Goal: Use online tool/utility: Utilize a website feature to perform a specific function

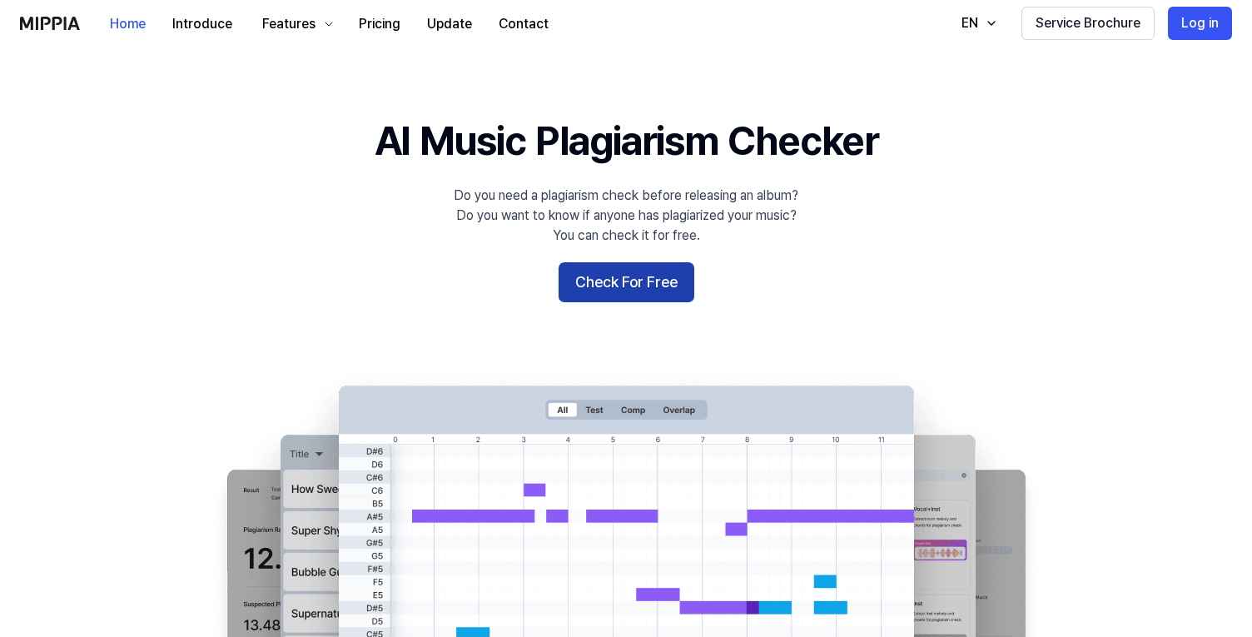
click at [675, 268] on button "Check For Free" at bounding box center [627, 282] width 136 height 40
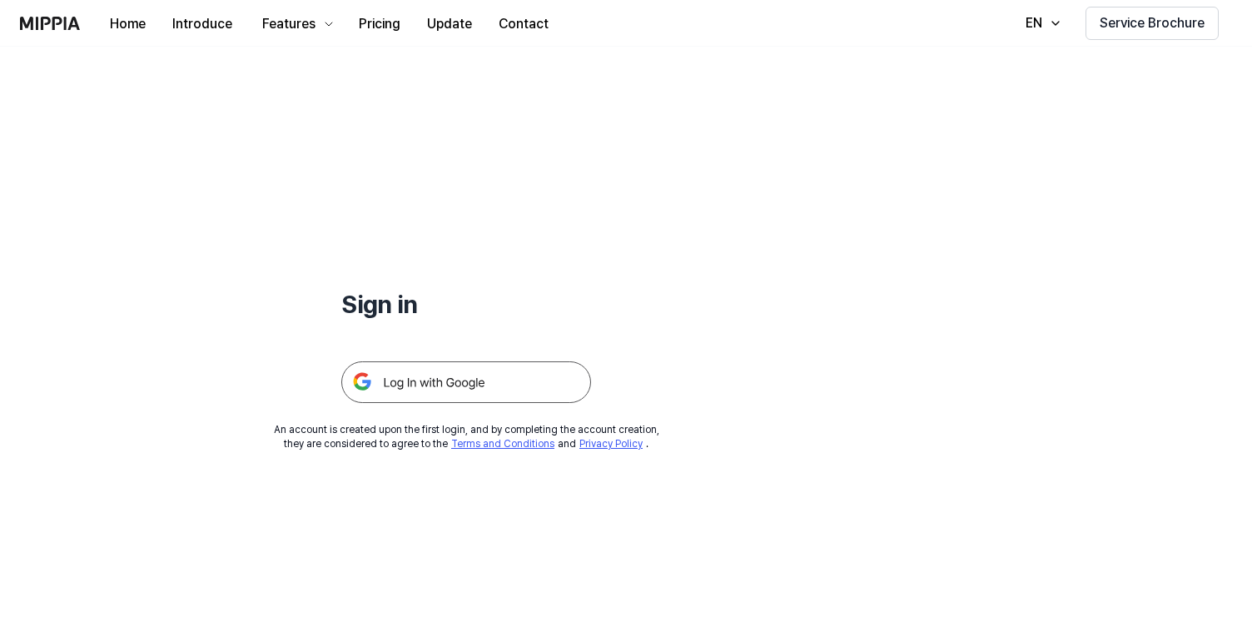
click at [520, 387] on img at bounding box center [466, 382] width 250 height 42
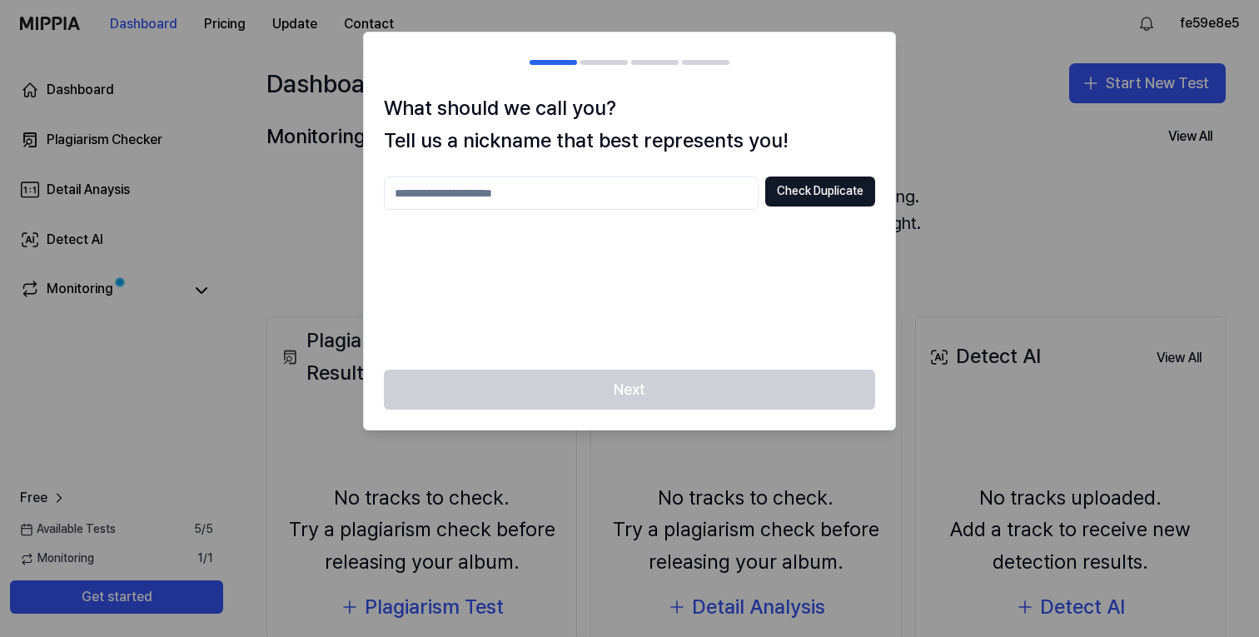
click at [595, 202] on input "text" at bounding box center [571, 193] width 375 height 33
click at [794, 197] on button "Check Duplicate" at bounding box center [820, 192] width 110 height 30
click at [620, 202] on input "****" at bounding box center [571, 193] width 375 height 33
type input "********"
click at [936, 182] on div at bounding box center [629, 318] width 1259 height 637
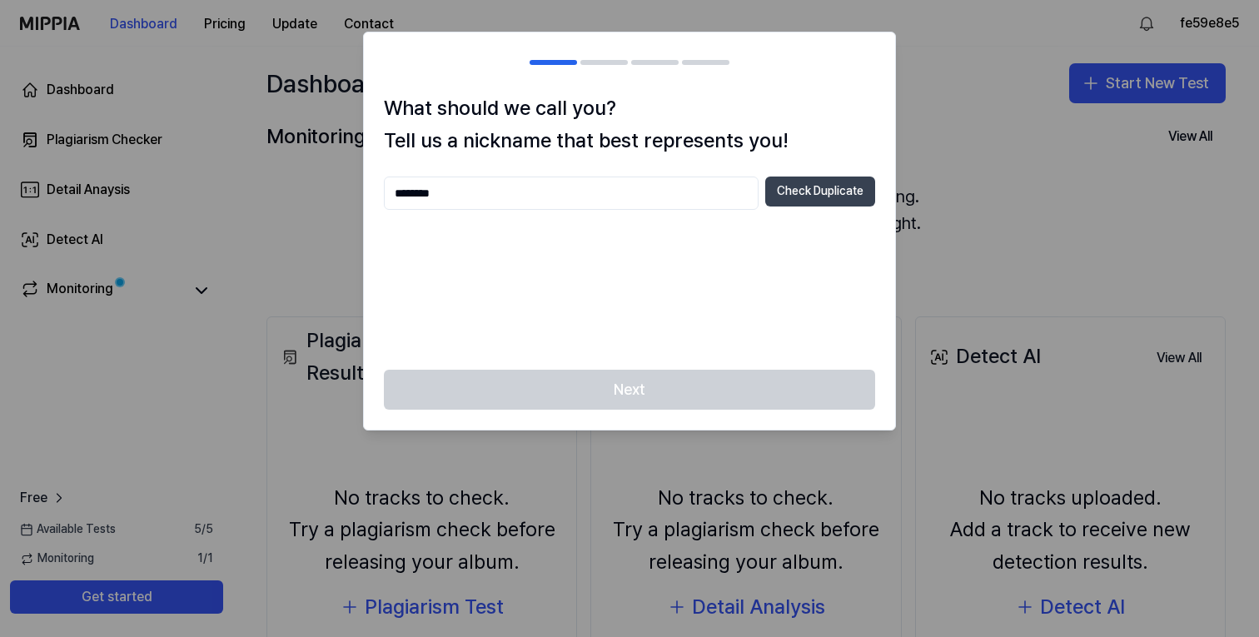
click at [874, 182] on button "Check Duplicate" at bounding box center [820, 192] width 110 height 30
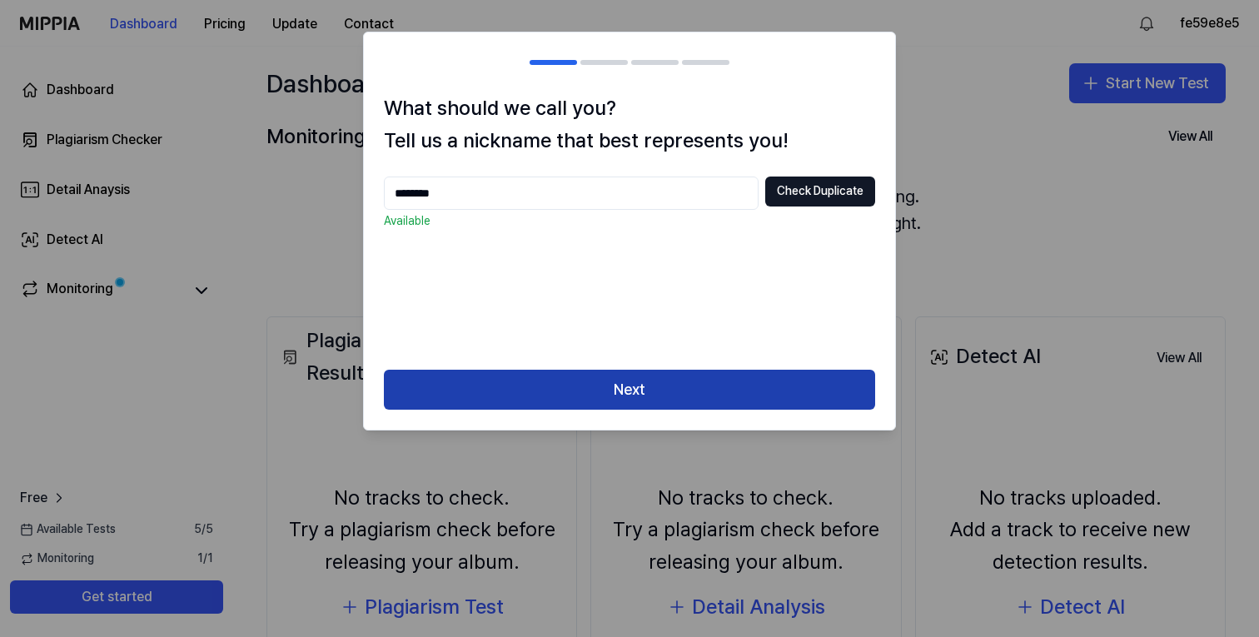
click at [691, 382] on button "Next" at bounding box center [629, 390] width 491 height 40
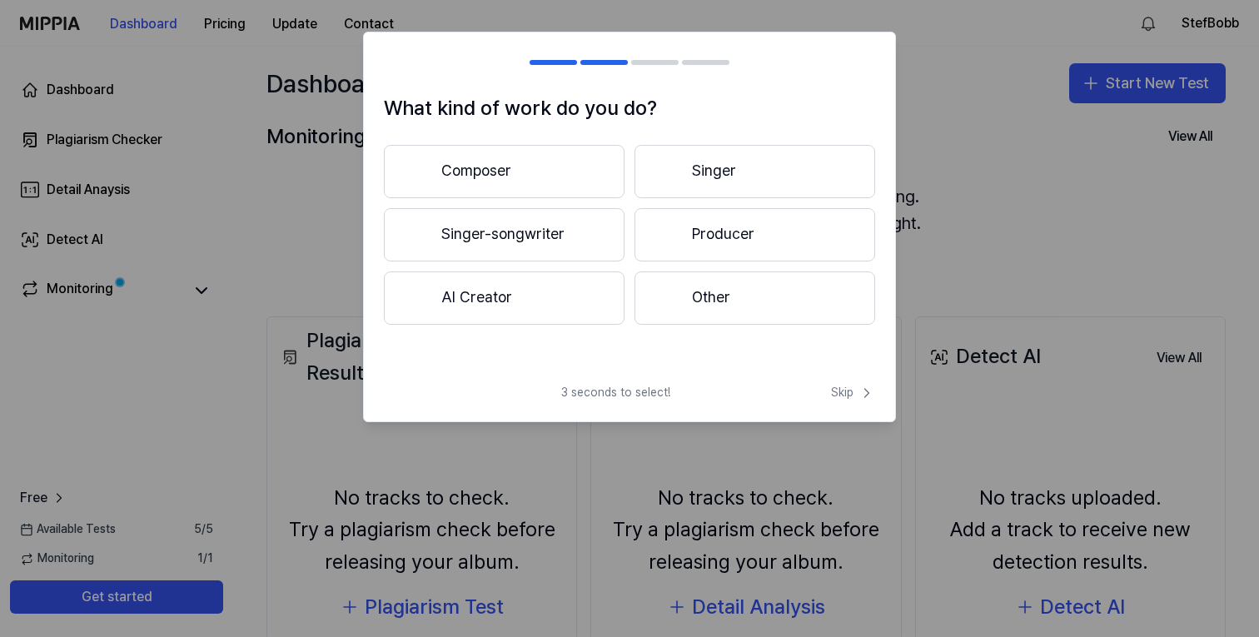
click at [575, 169] on button "Composer" at bounding box center [504, 171] width 241 height 53
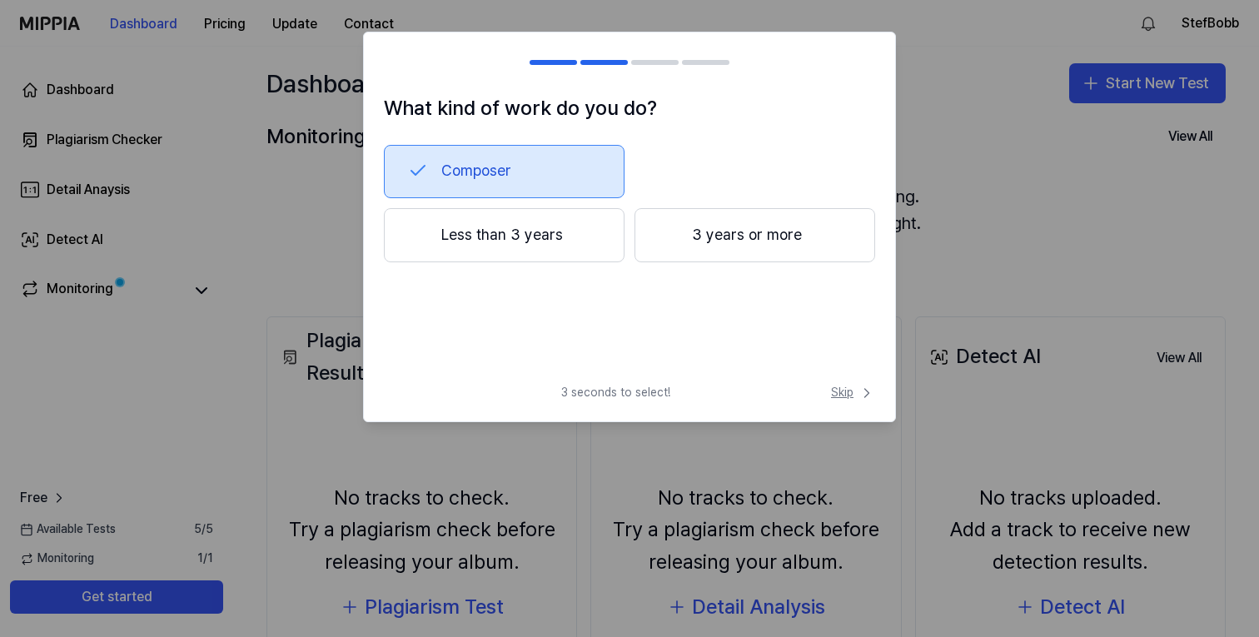
click at [851, 392] on span "Skip" at bounding box center [853, 393] width 44 height 17
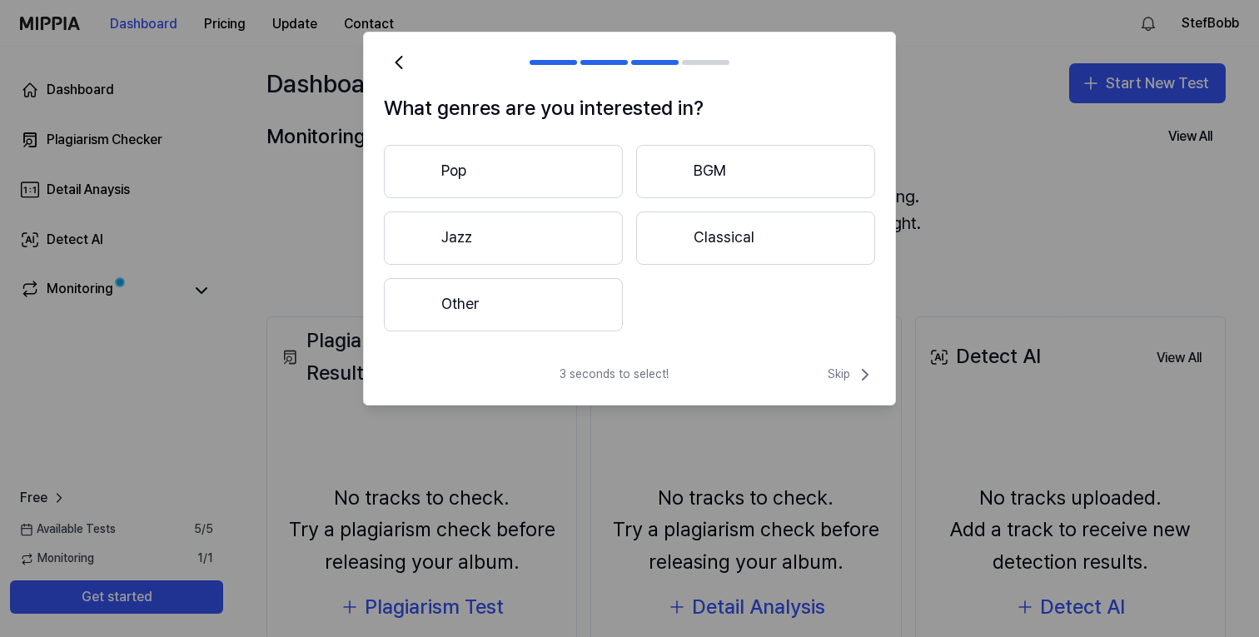
click at [543, 157] on button "Pop" at bounding box center [503, 171] width 239 height 53
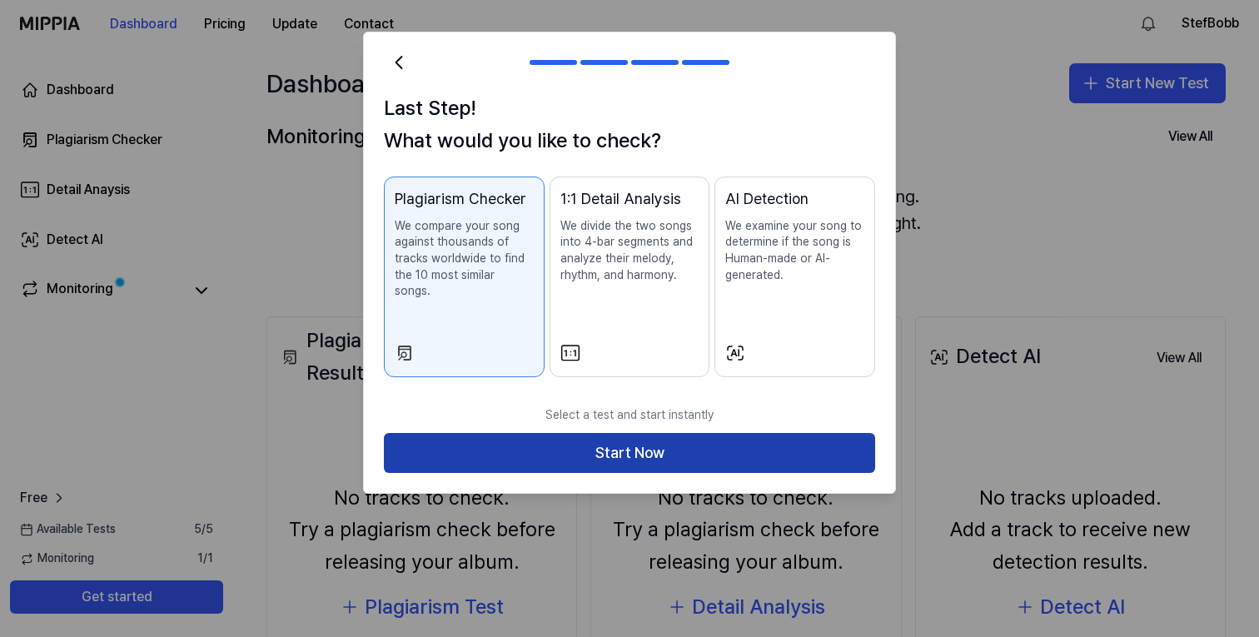
click at [736, 433] on button "Start Now" at bounding box center [629, 453] width 491 height 40
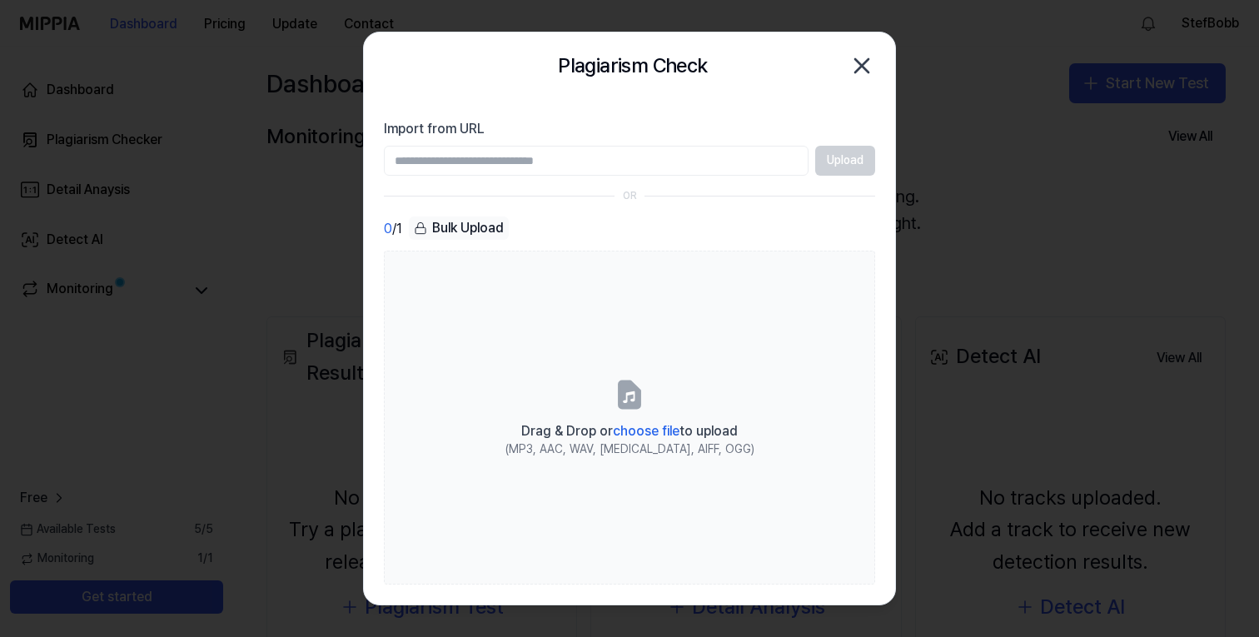
click at [852, 70] on icon "button" at bounding box center [862, 65] width 27 height 27
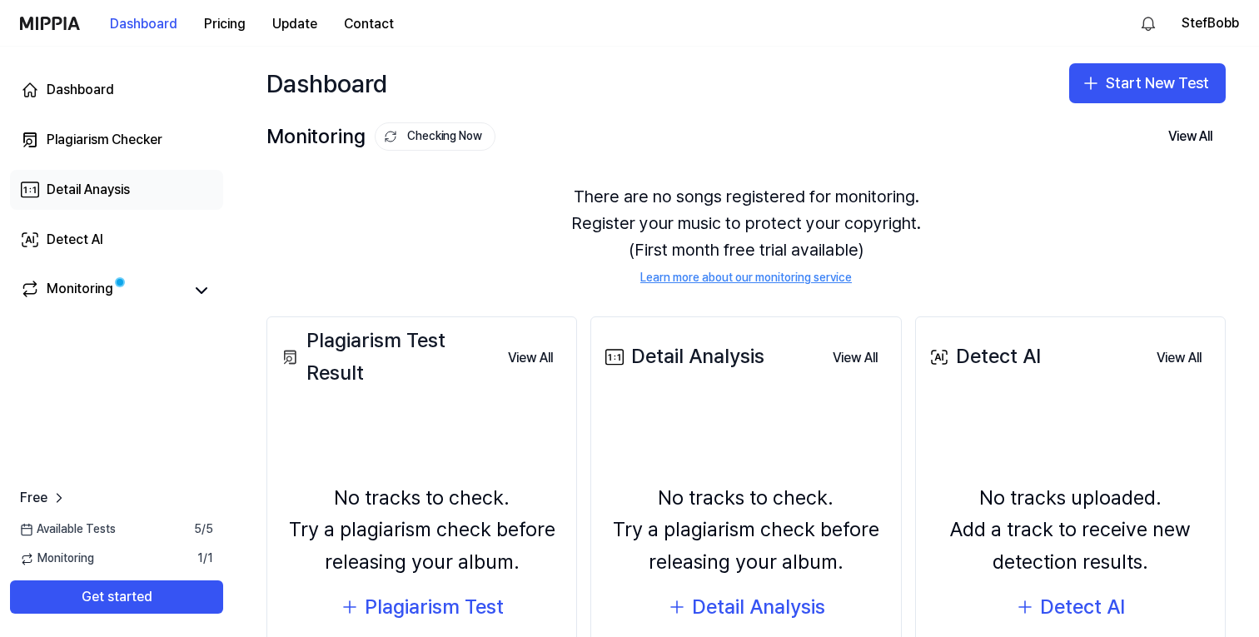
click at [106, 187] on div "Detail Anaysis" at bounding box center [88, 190] width 83 height 20
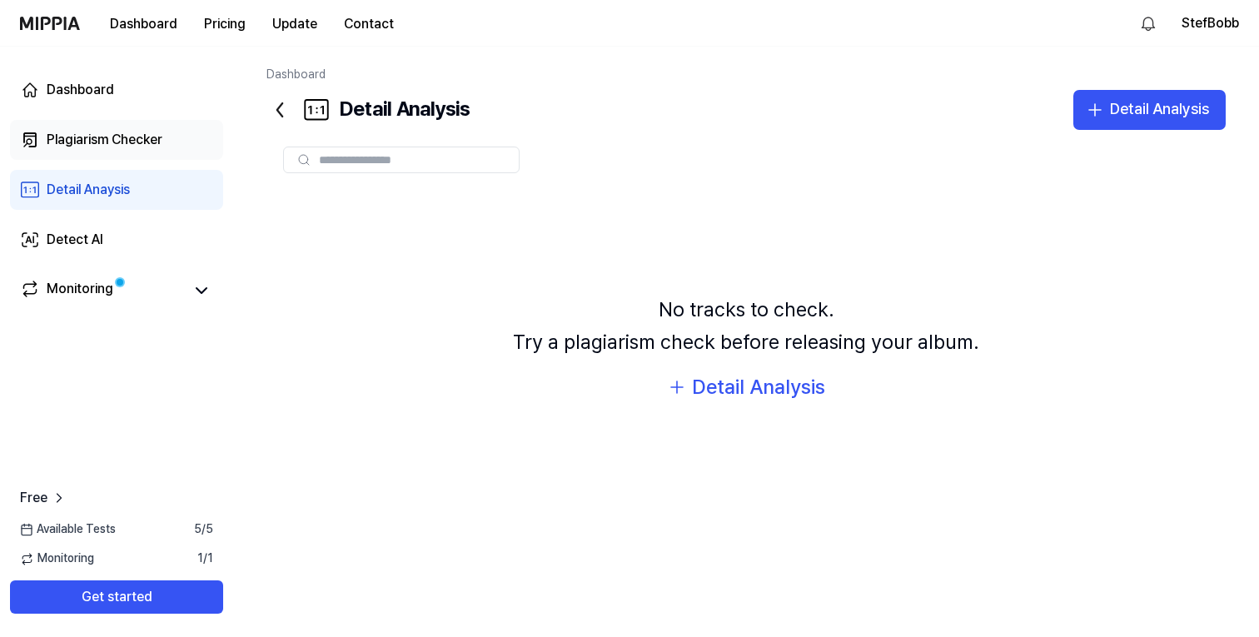
click at [137, 140] on div "Plagiarism Checker" at bounding box center [105, 140] width 116 height 20
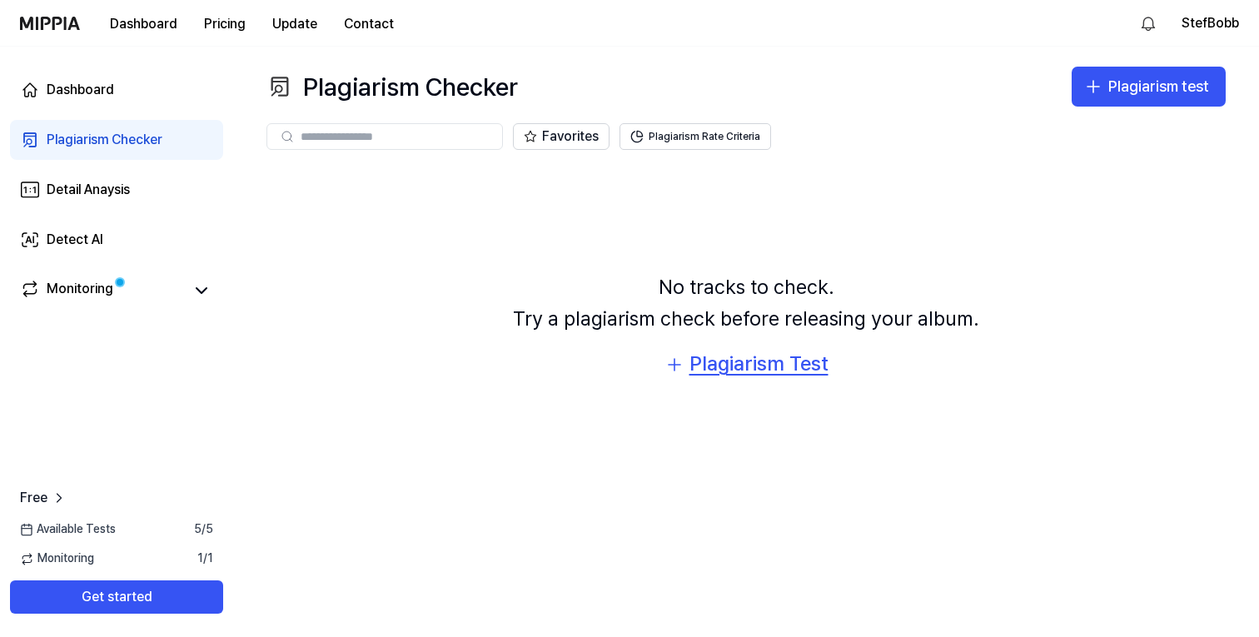
click at [762, 361] on div "Plagiarism Test" at bounding box center [759, 364] width 139 height 32
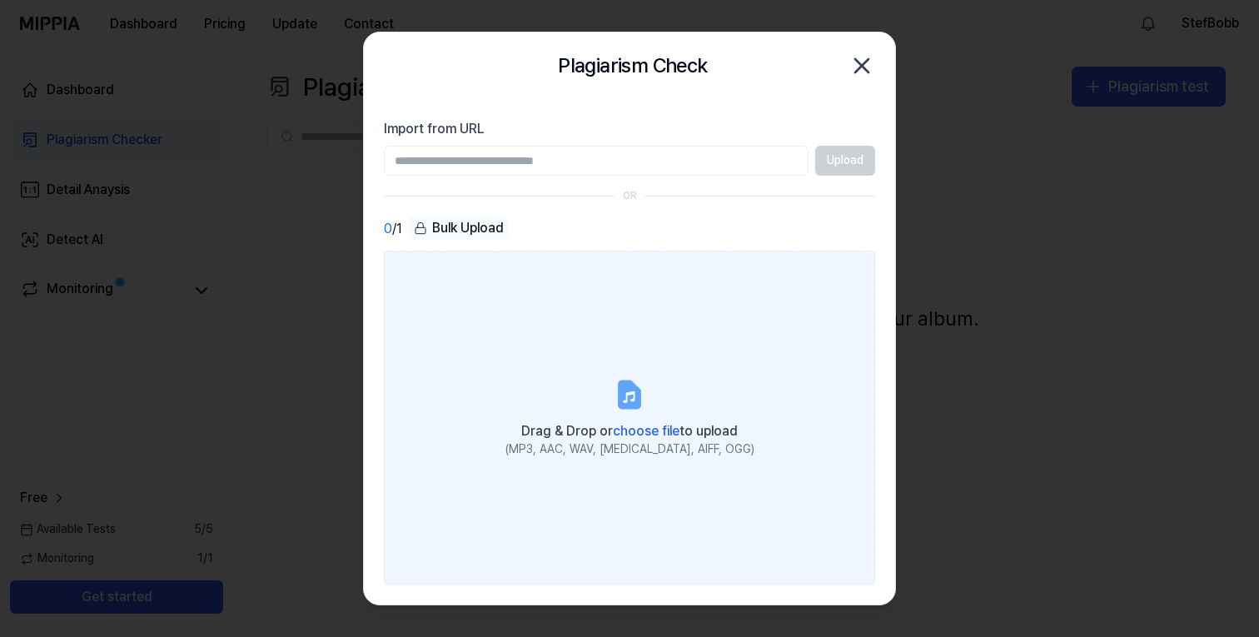
click at [648, 426] on span "choose file" at bounding box center [646, 431] width 67 height 16
click at [0, 0] on input "Drag & Drop or choose file to upload (MP3, AAC, WAV, FLAC, AIFF, OGG)" at bounding box center [0, 0] width 0 height 0
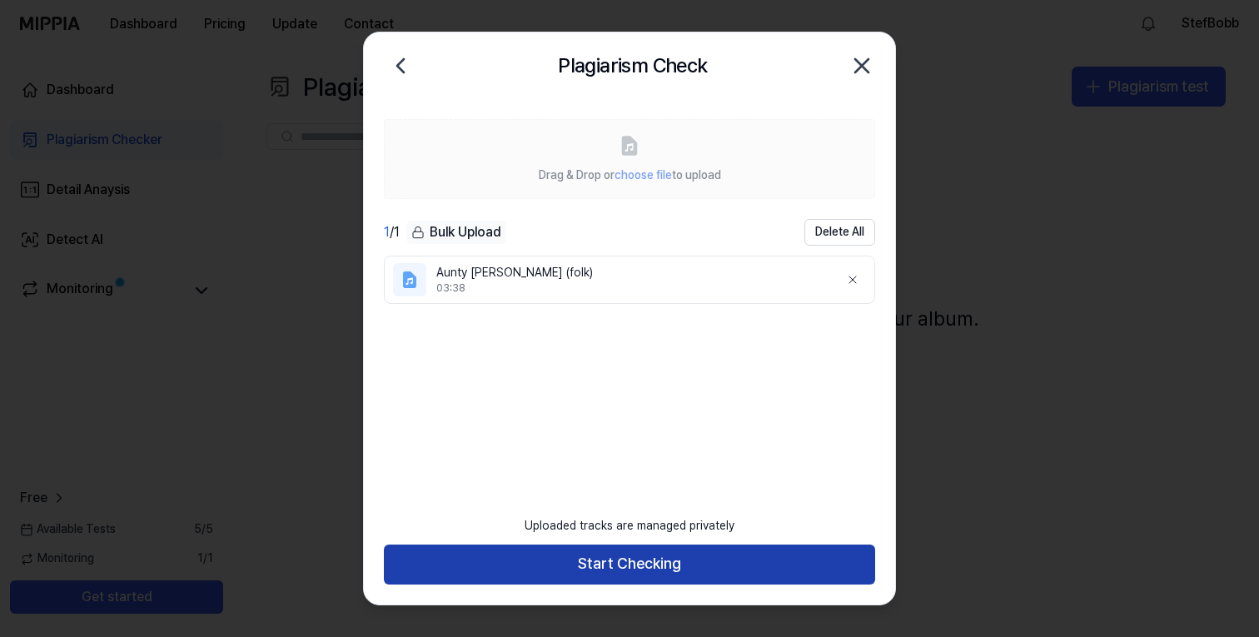
click at [714, 553] on button "Start Checking" at bounding box center [629, 565] width 491 height 40
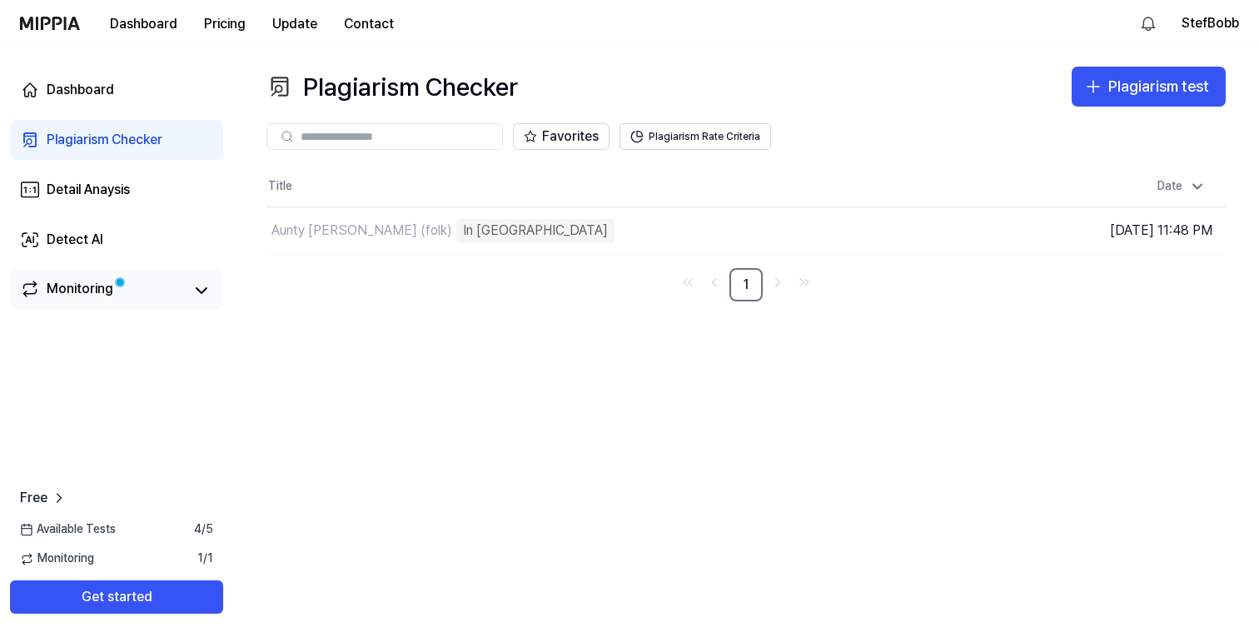
click at [187, 301] on div "Monitoring" at bounding box center [116, 290] width 193 height 23
click at [193, 297] on icon at bounding box center [202, 291] width 20 height 20
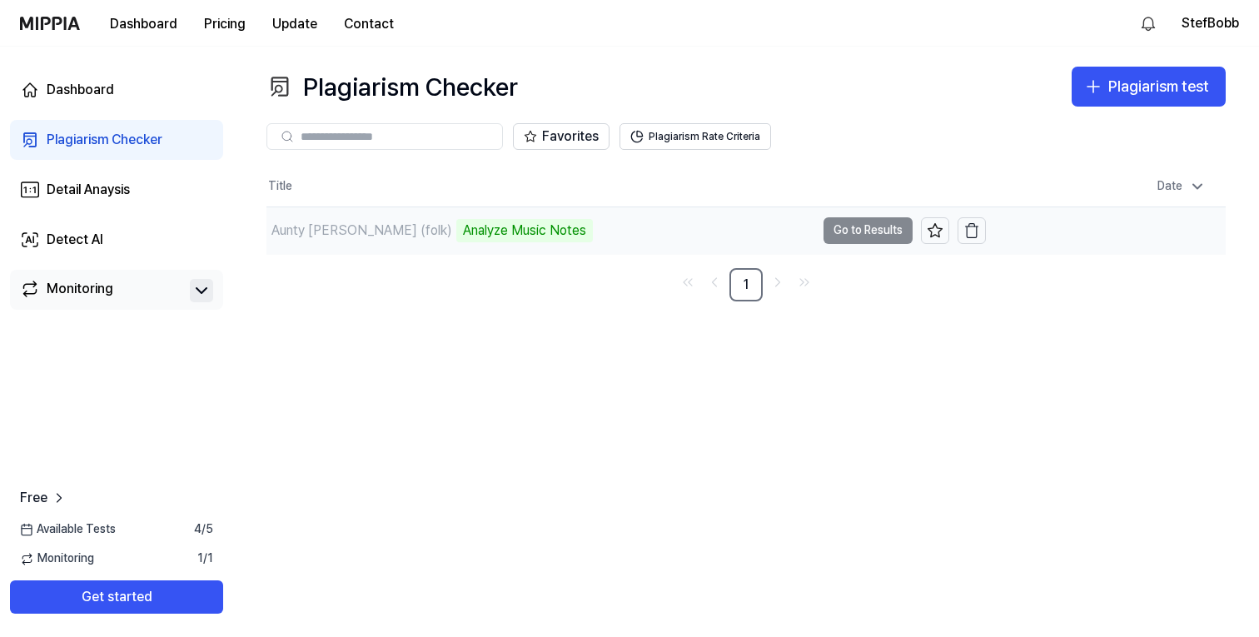
click at [832, 227] on td "Aunty Sharon (folk) Analyze Music Notes Go to Results" at bounding box center [625, 230] width 719 height 47
click at [873, 236] on td "Aunty Sharon (folk) Analyze Music Notes Go to Results" at bounding box center [625, 230] width 719 height 47
click at [873, 234] on td "Aunty Sharon (folk) Analyze Music Notes Go to Results" at bounding box center [625, 230] width 719 height 47
click at [865, 231] on td "[PERSON_NAME] (folk) Analyze Music Notes Go to Results" at bounding box center [625, 230] width 719 height 47
click at [877, 230] on td "[PERSON_NAME] (folk) Analyze Music Notes Go to Results" at bounding box center [625, 230] width 719 height 47
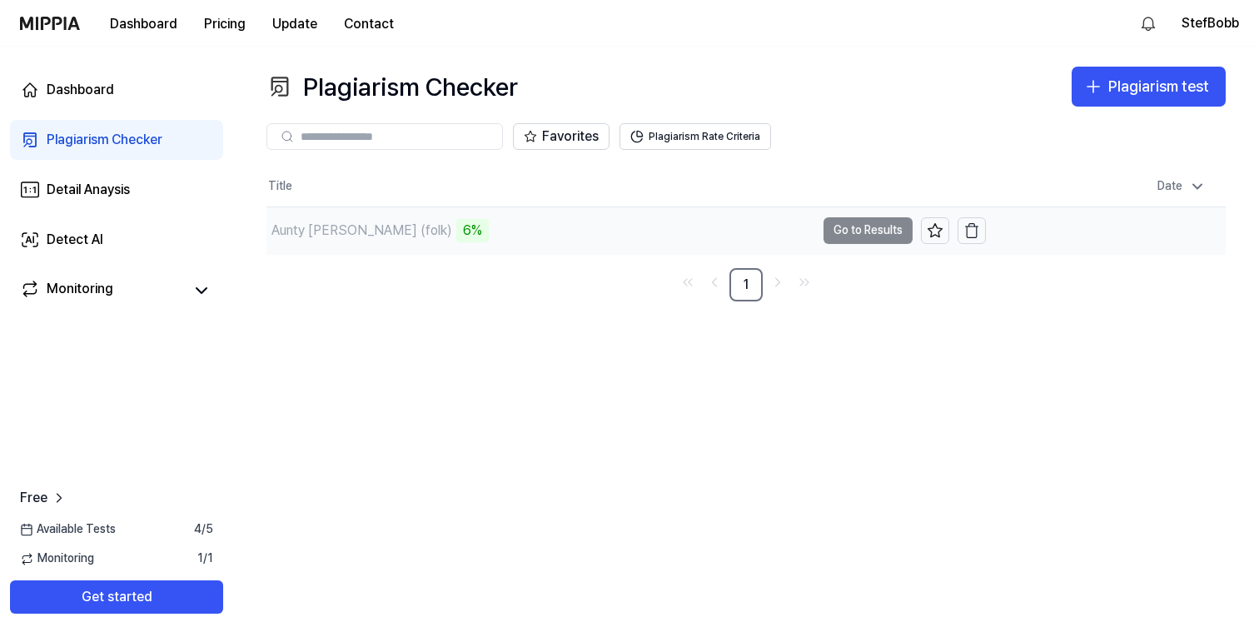
click at [854, 232] on td "Aunty Sharon (folk) 6% Go to Results" at bounding box center [625, 230] width 719 height 47
click at [869, 227] on td "Aunty Sharon (folk) 8% Go to Results" at bounding box center [625, 230] width 719 height 47
click at [872, 226] on td "Aunty Sharon (folk) 8% Go to Results" at bounding box center [625, 230] width 719 height 47
click at [868, 232] on td "Aunty Sharon (folk) 10% Go to Results" at bounding box center [625, 230] width 719 height 47
click at [856, 236] on td "Aunty Sharon (folk) 13% Go to Results" at bounding box center [625, 230] width 719 height 47
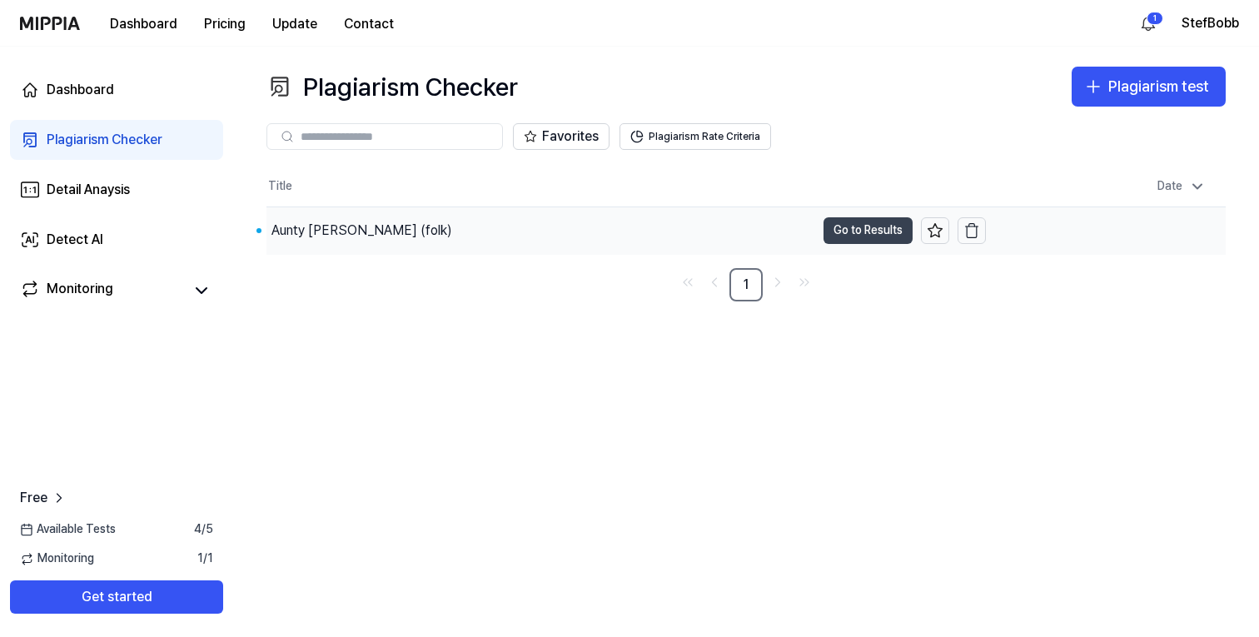
click at [862, 234] on button "Go to Results" at bounding box center [868, 230] width 89 height 27
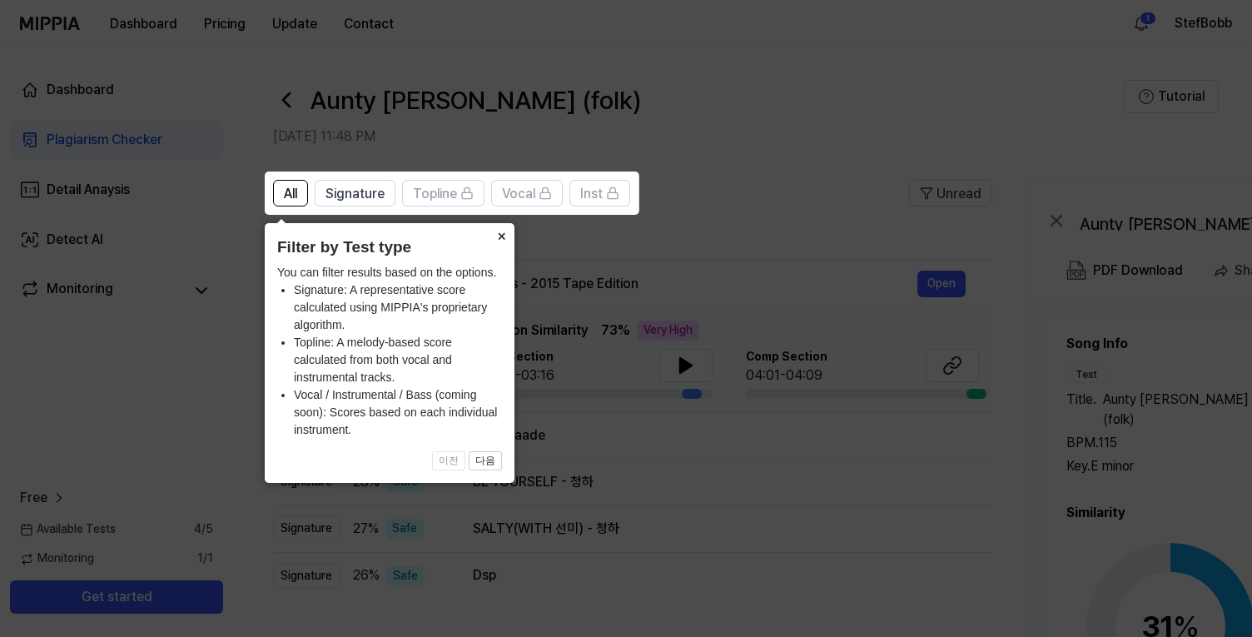
click at [500, 232] on button "×" at bounding box center [501, 234] width 27 height 23
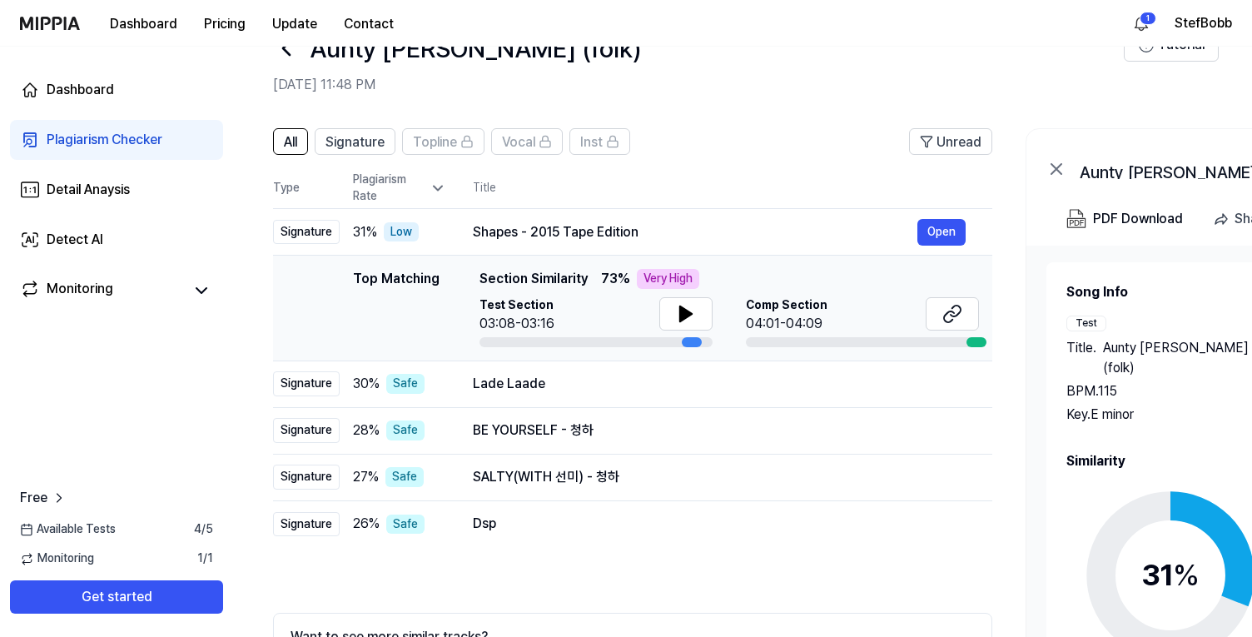
scroll to position [55, 0]
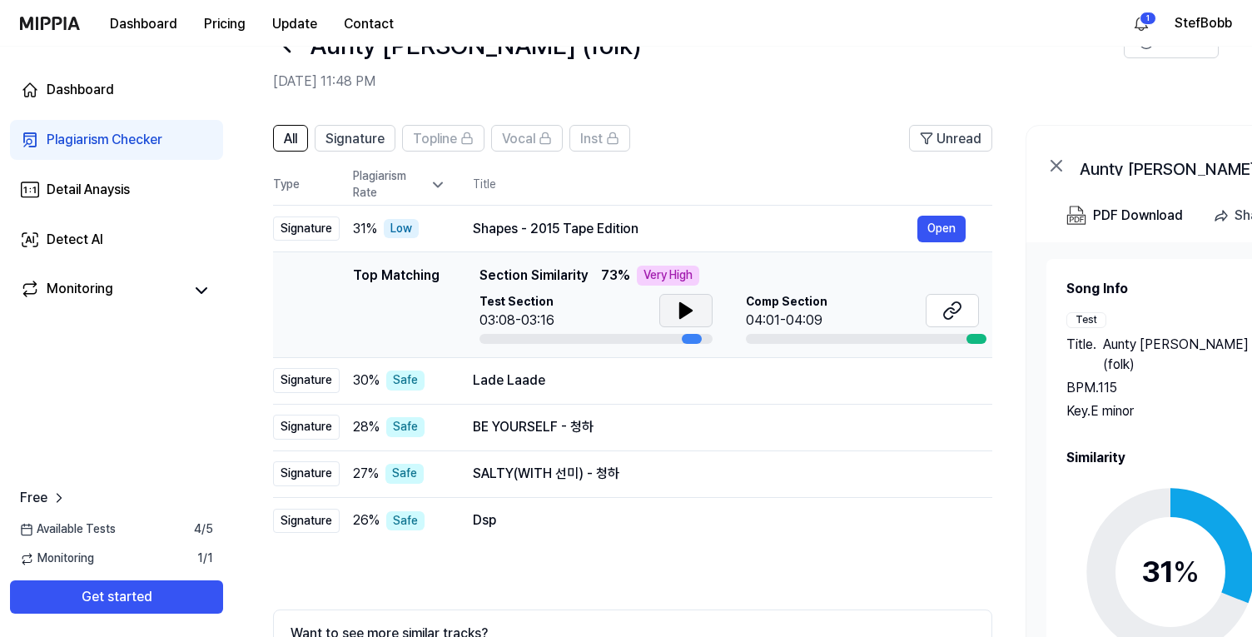
click at [680, 314] on icon at bounding box center [686, 310] width 12 height 15
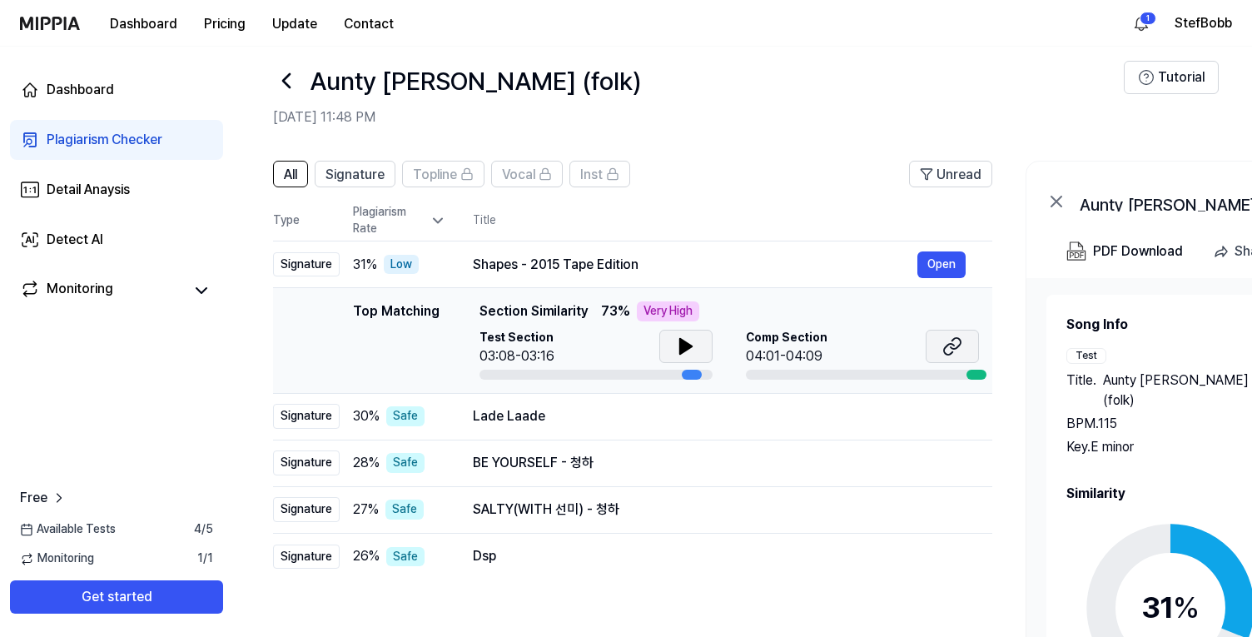
click at [965, 341] on button at bounding box center [952, 346] width 53 height 33
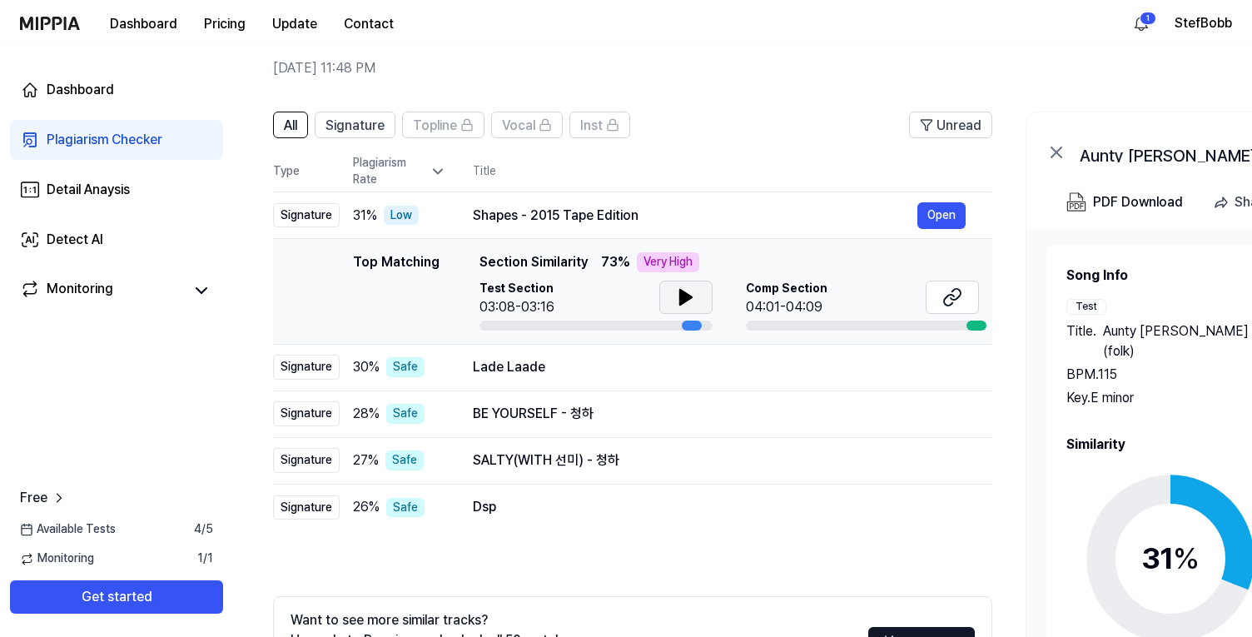
scroll to position [72, 0]
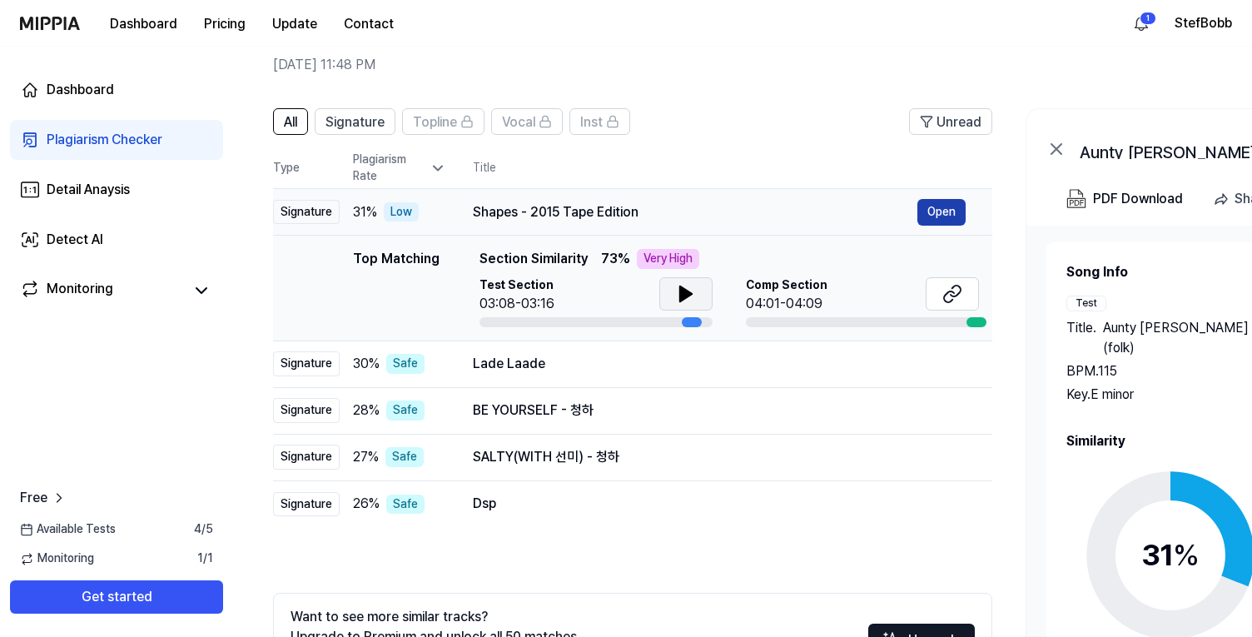
click at [929, 218] on button "Open" at bounding box center [942, 212] width 48 height 27
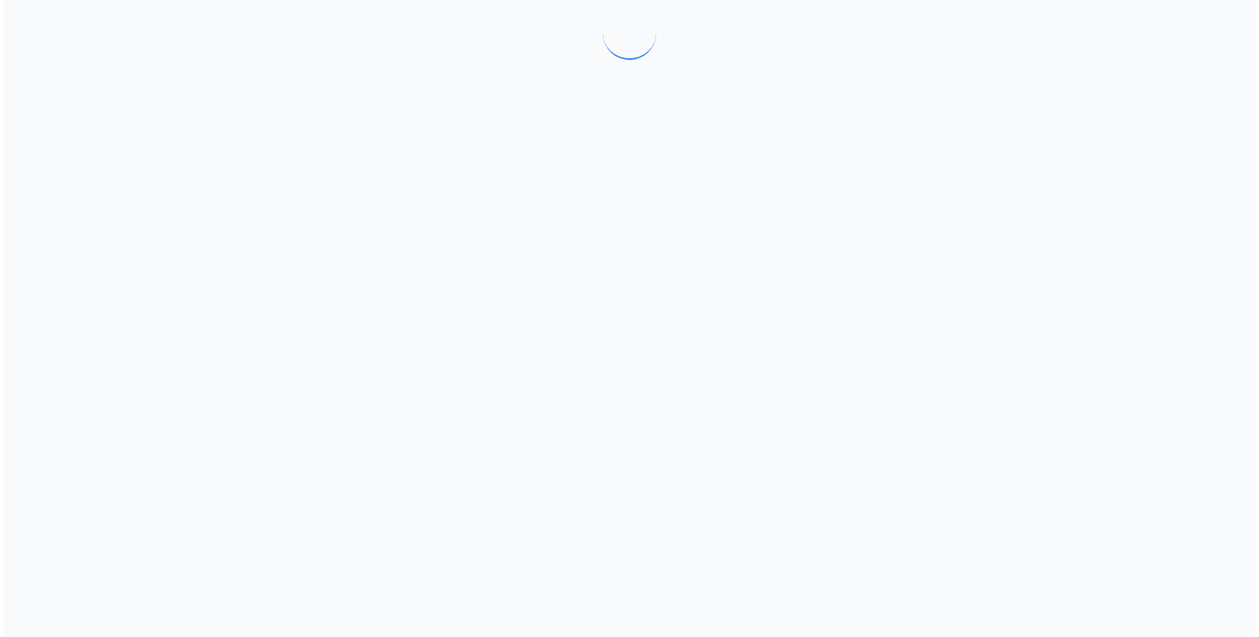
scroll to position [0, 0]
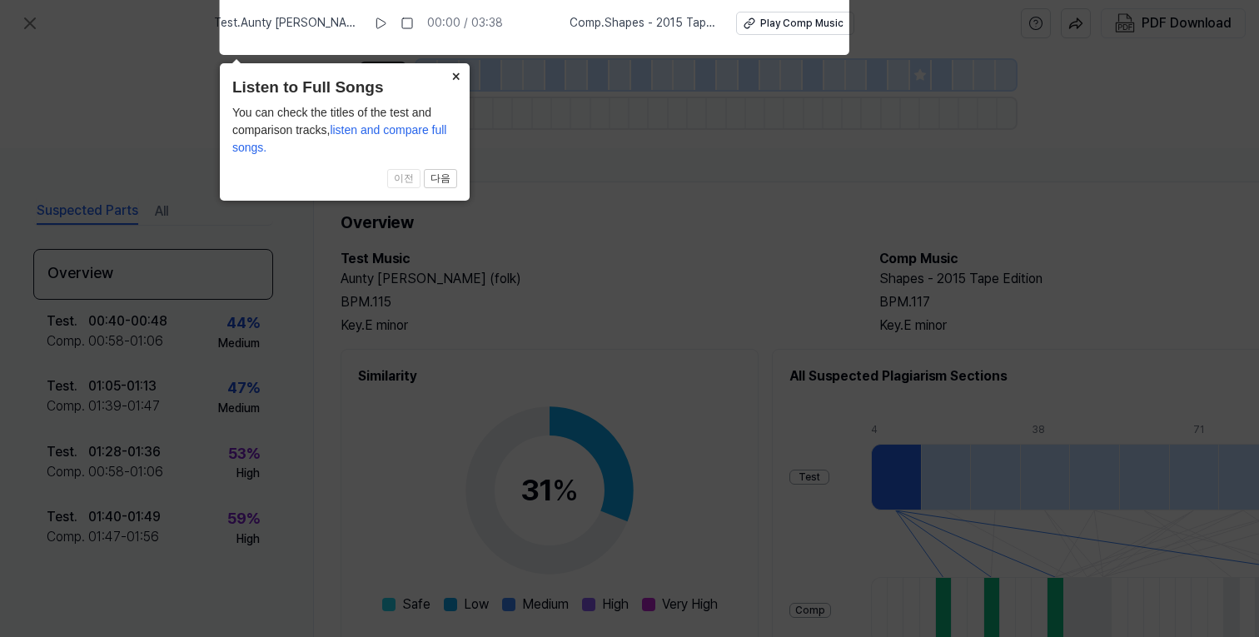
click at [453, 78] on button "×" at bounding box center [456, 74] width 27 height 23
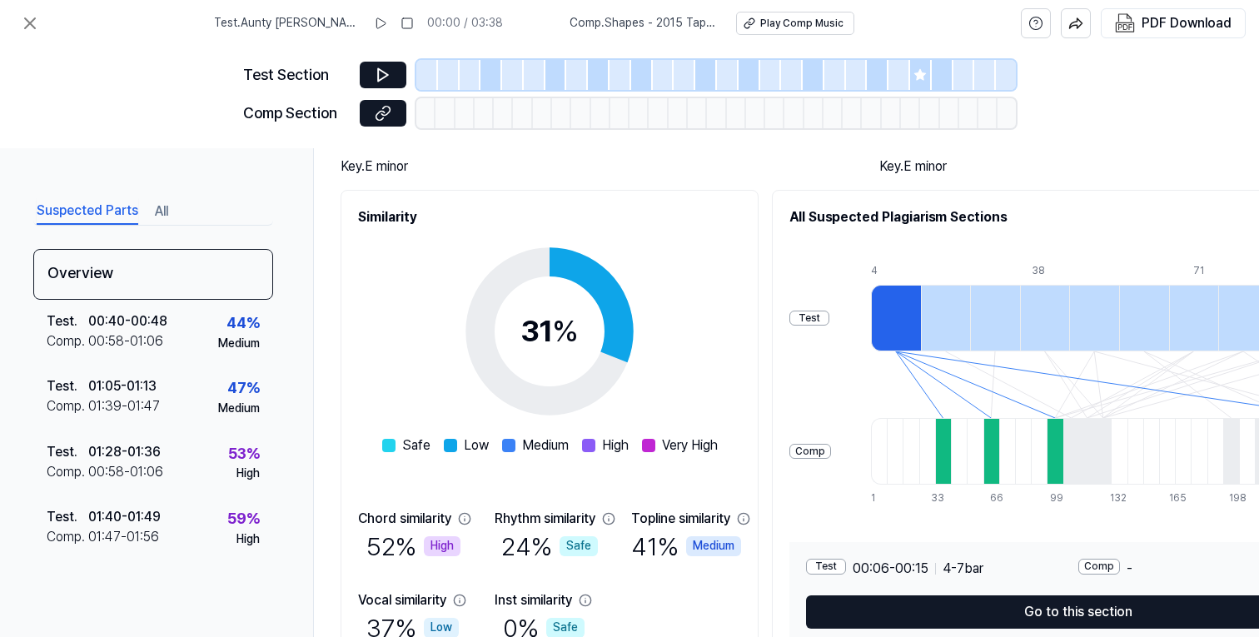
scroll to position [153, 0]
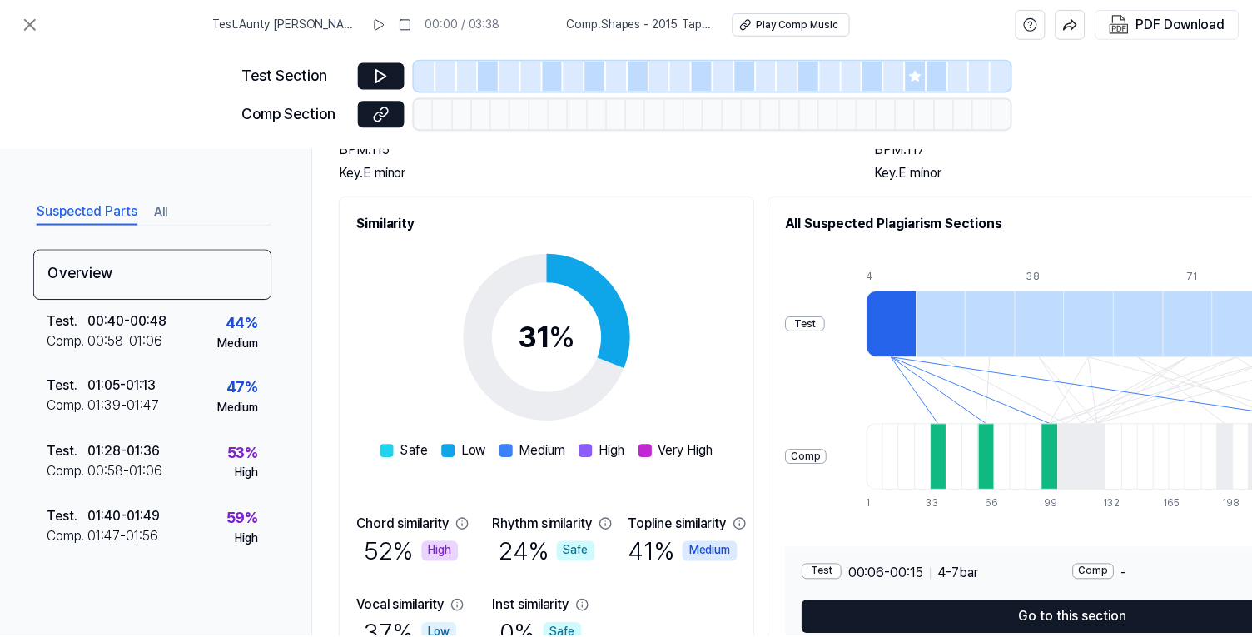
scroll to position [72, 0]
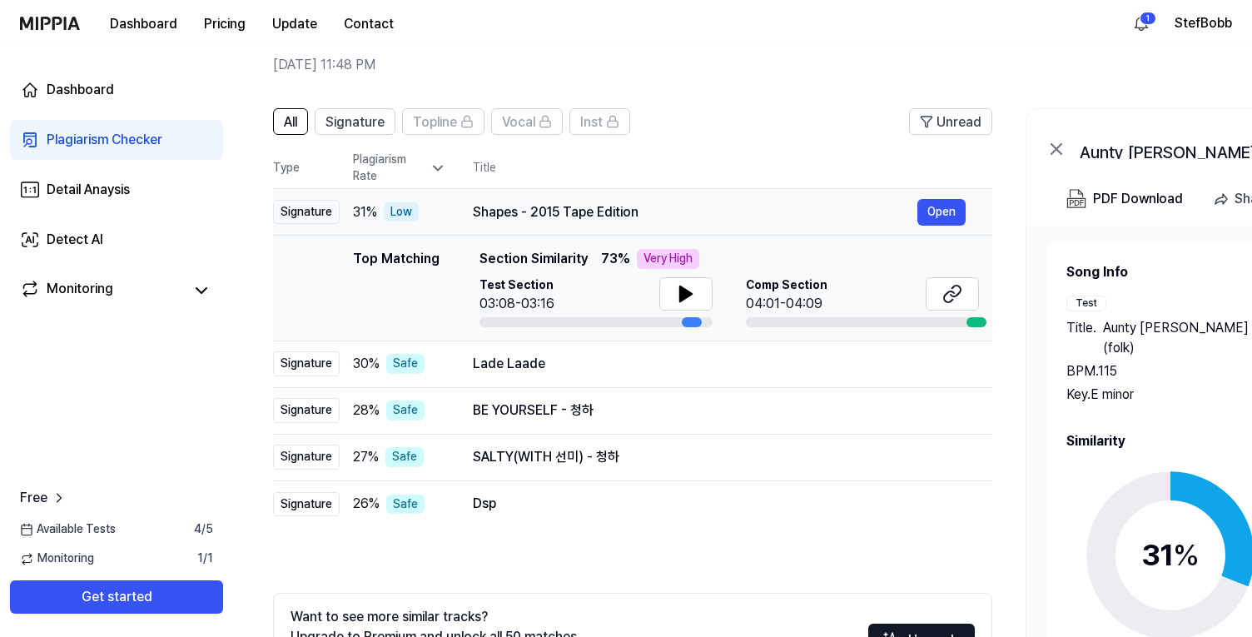
click at [365, 215] on span "31 %" at bounding box center [365, 212] width 24 height 20
click at [315, 213] on div "Signature" at bounding box center [306, 212] width 67 height 25
click at [936, 218] on button "Open" at bounding box center [942, 212] width 48 height 27
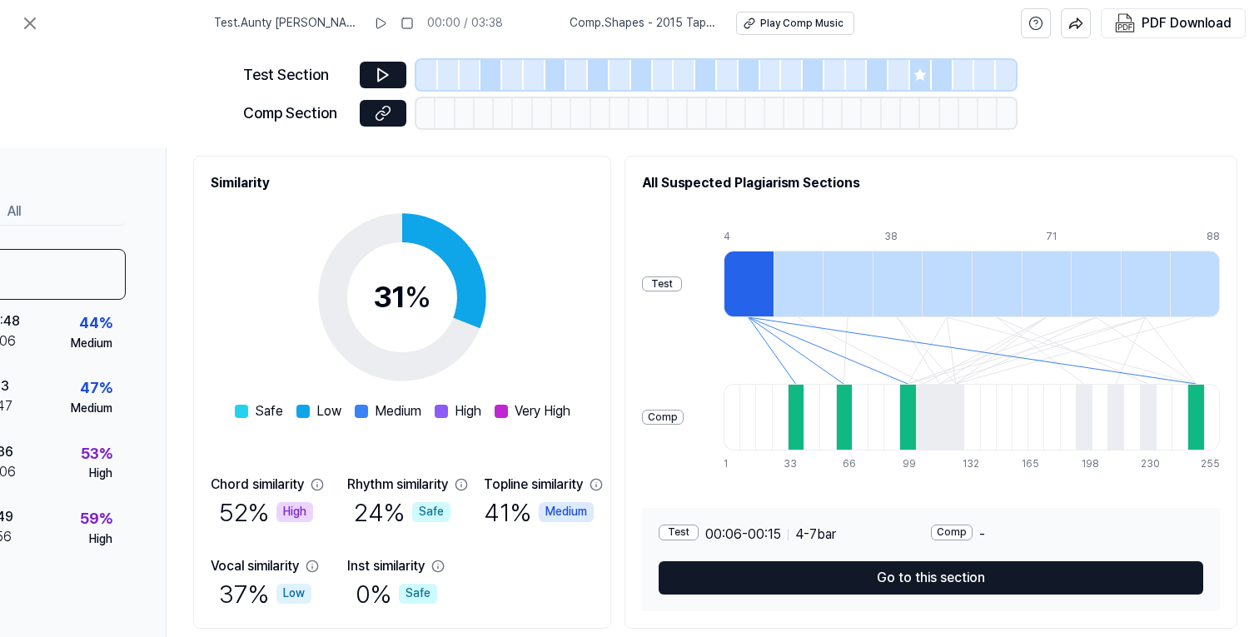
scroll to position [199, 147]
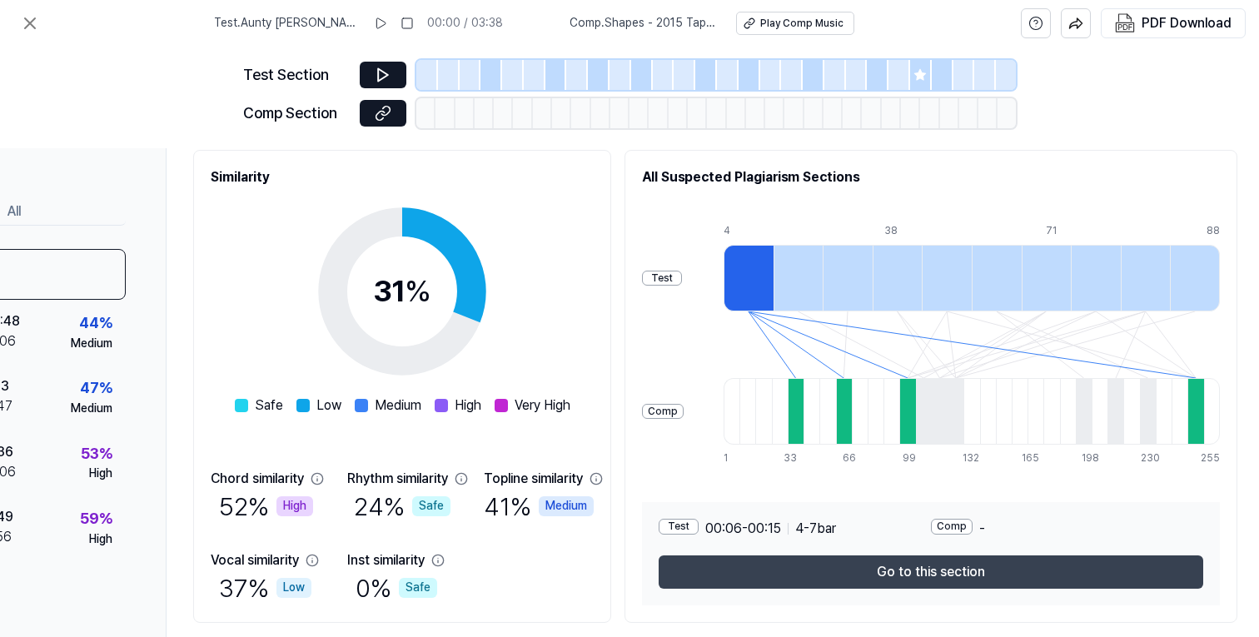
click at [765, 575] on button "Go to this section" at bounding box center [931, 571] width 545 height 33
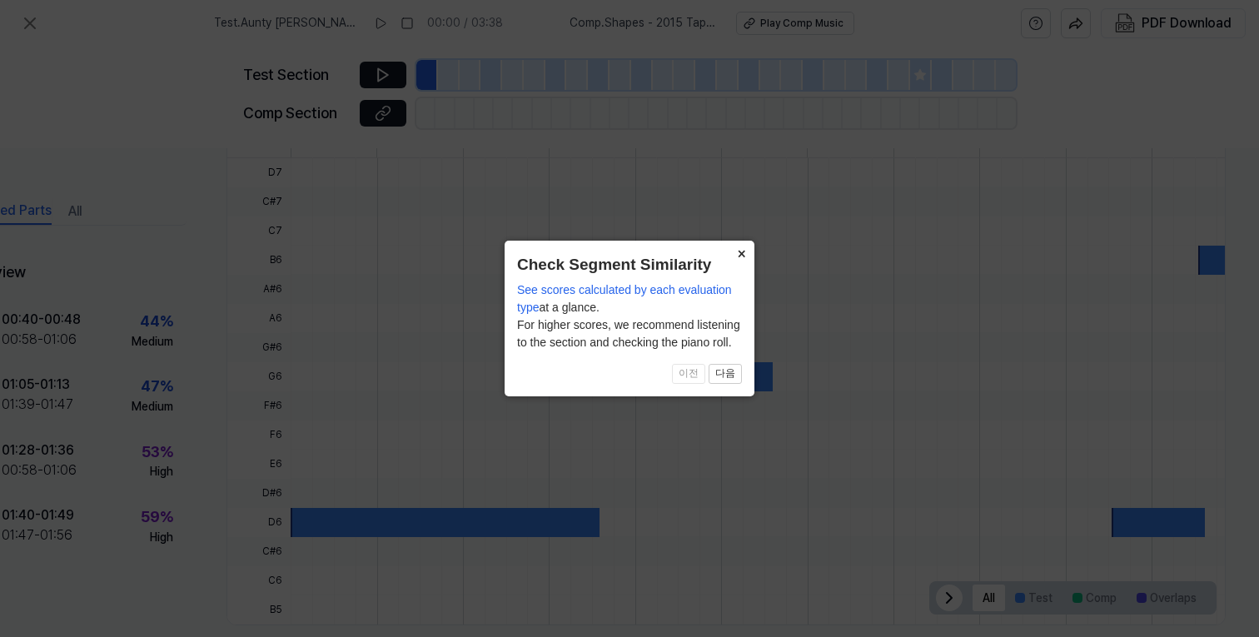
click at [739, 248] on button "×" at bounding box center [741, 252] width 27 height 23
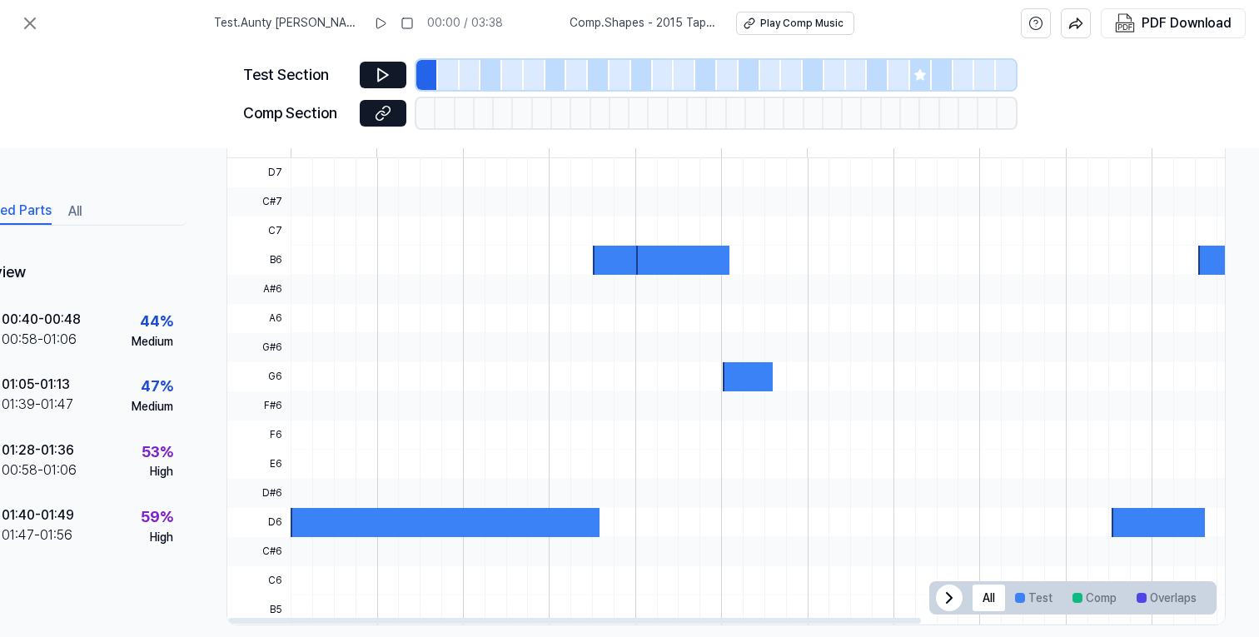
scroll to position [449, 0]
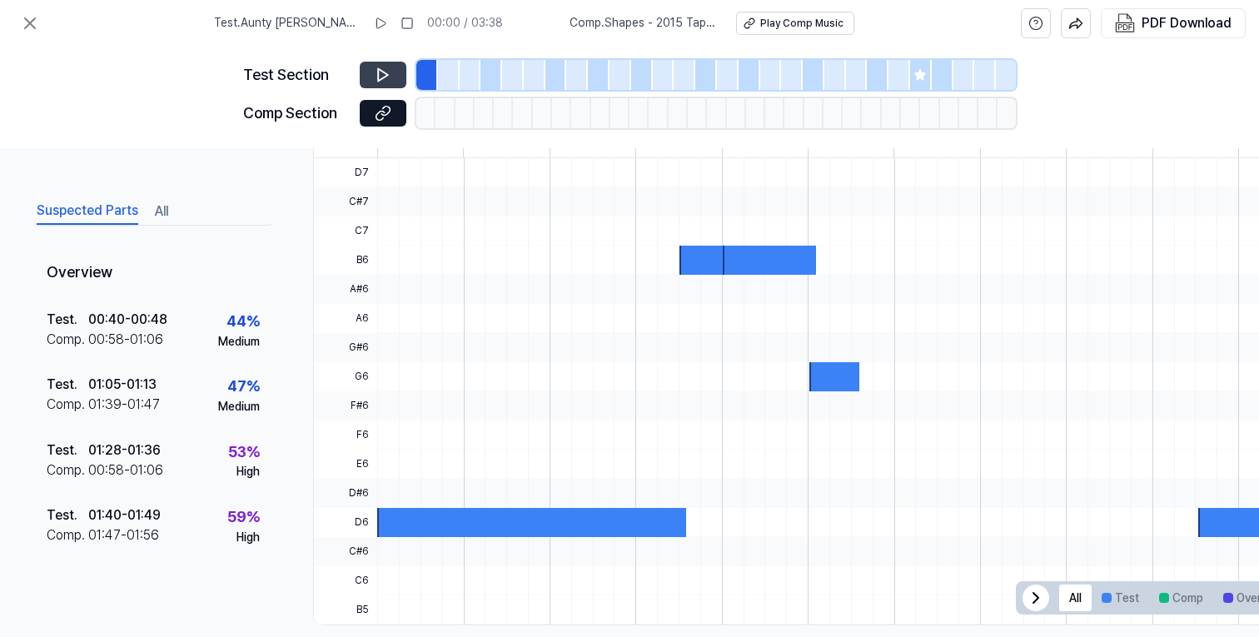
click at [376, 82] on icon at bounding box center [383, 75] width 17 height 17
click at [388, 72] on icon at bounding box center [383, 75] width 17 height 17
click at [388, 121] on icon at bounding box center [383, 113] width 17 height 17
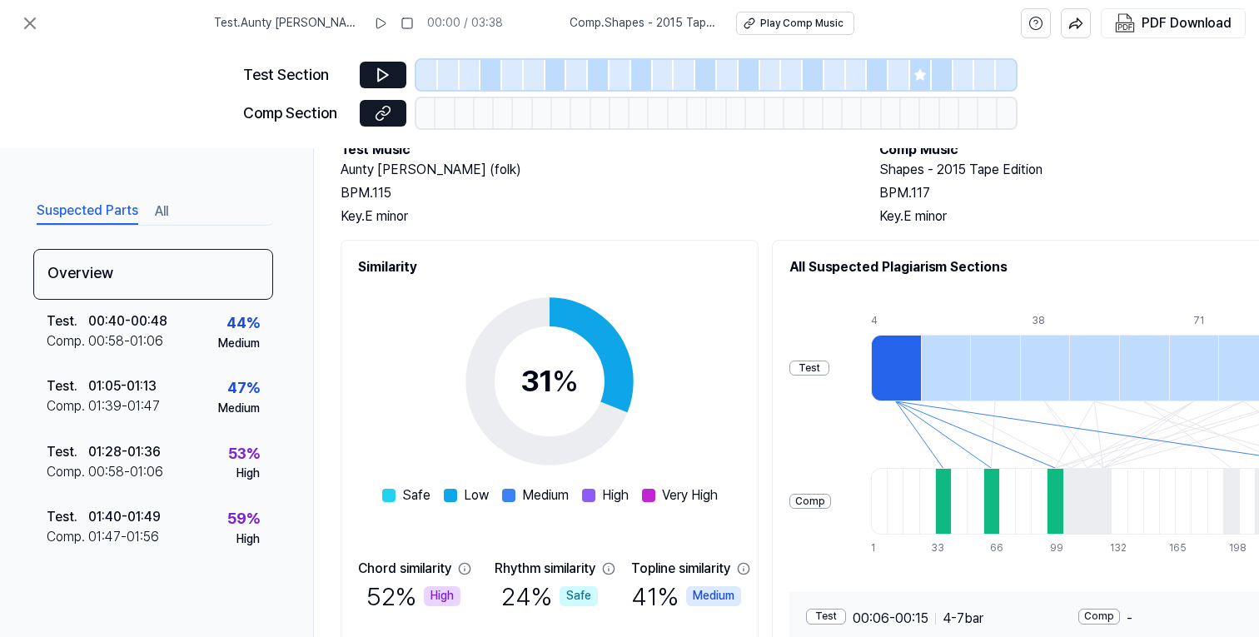
scroll to position [110, 0]
click at [376, 118] on icon at bounding box center [380, 115] width 8 height 9
click at [30, 22] on icon at bounding box center [30, 23] width 10 height 10
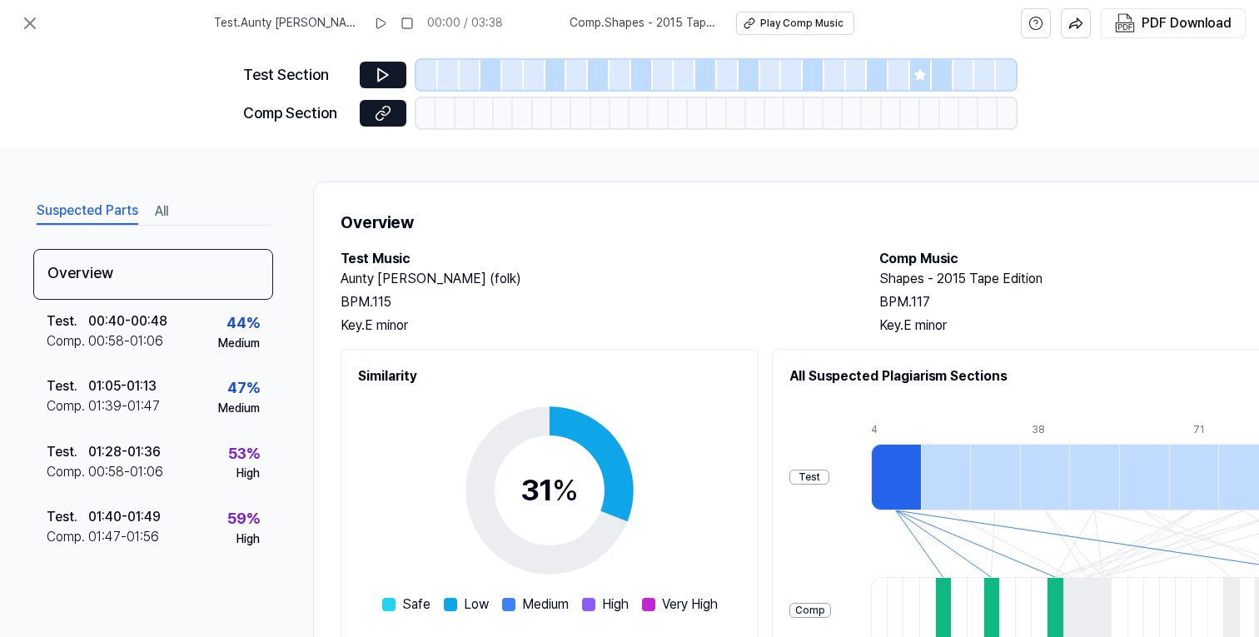
click at [303, 19] on span "Test . Aunty Sharon (folk)" at bounding box center [287, 23] width 147 height 17
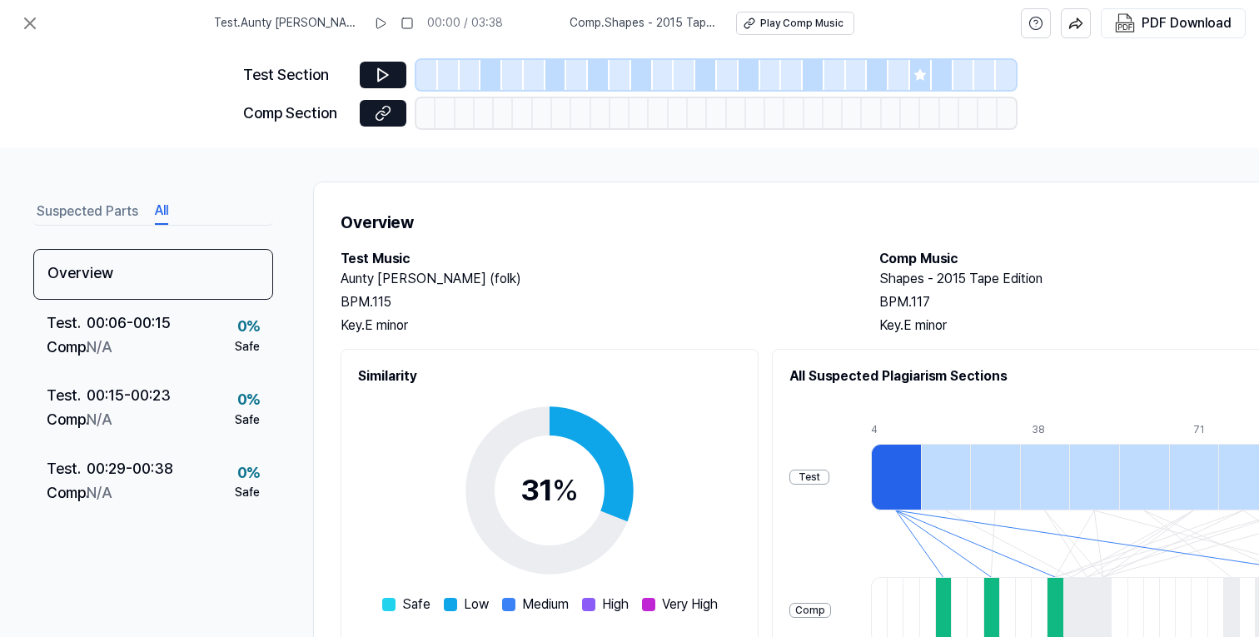
click at [164, 211] on button "All" at bounding box center [161, 211] width 13 height 27
click at [108, 220] on button "Suspected Parts" at bounding box center [88, 211] width 102 height 27
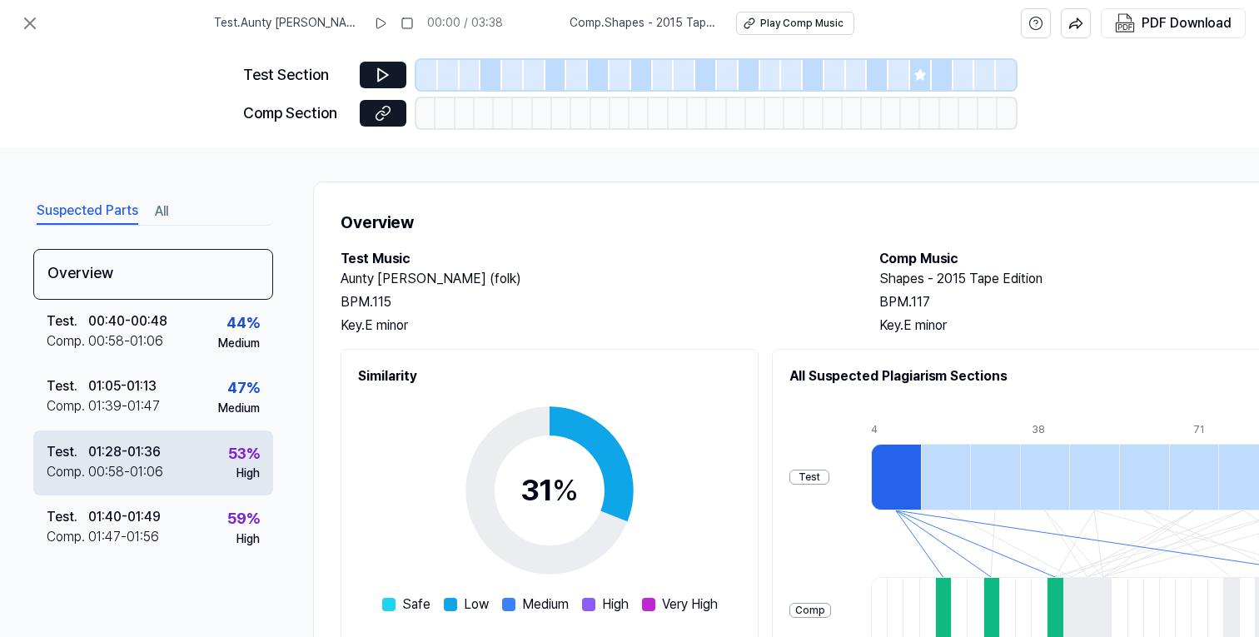
click at [145, 443] on div "01:28 - 01:36" at bounding box center [124, 452] width 72 height 20
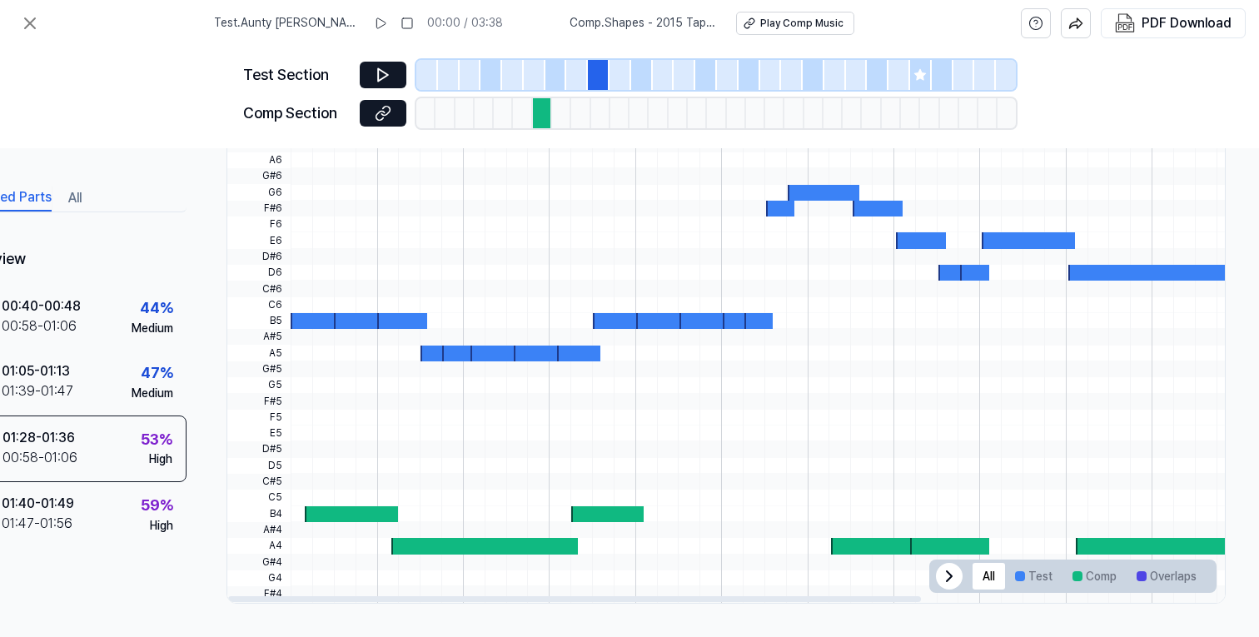
scroll to position [0, 93]
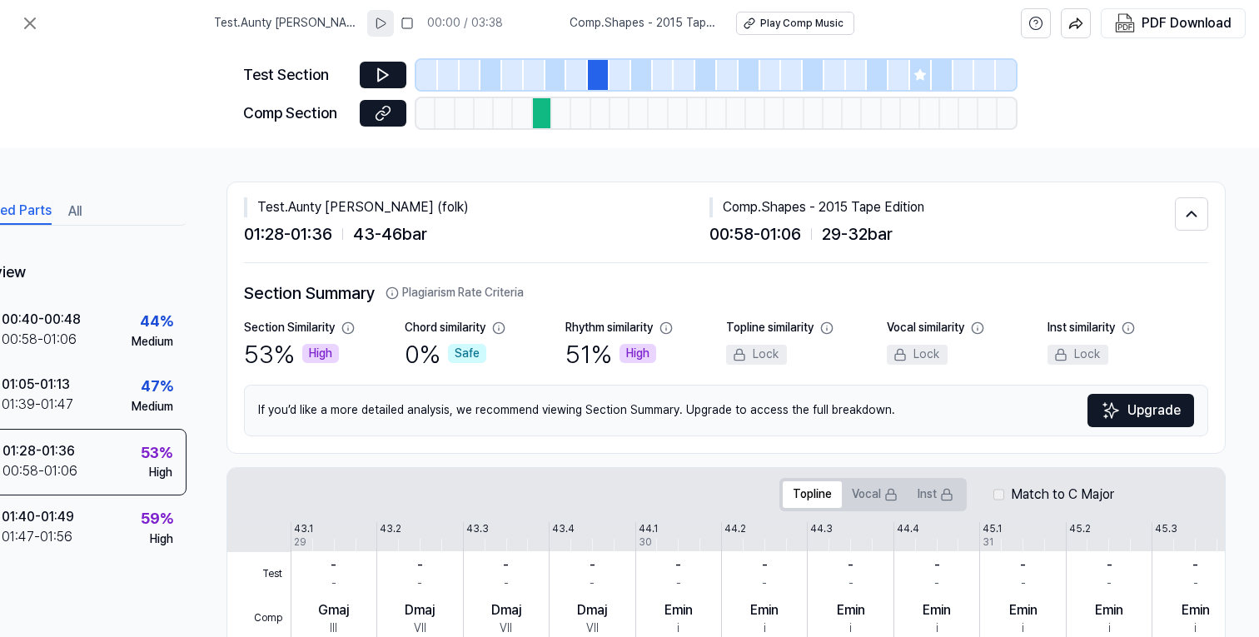
click at [376, 26] on icon at bounding box center [380, 23] width 13 height 13
click at [376, 26] on icon at bounding box center [381, 23] width 13 height 13
click at [24, 26] on icon at bounding box center [30, 23] width 20 height 20
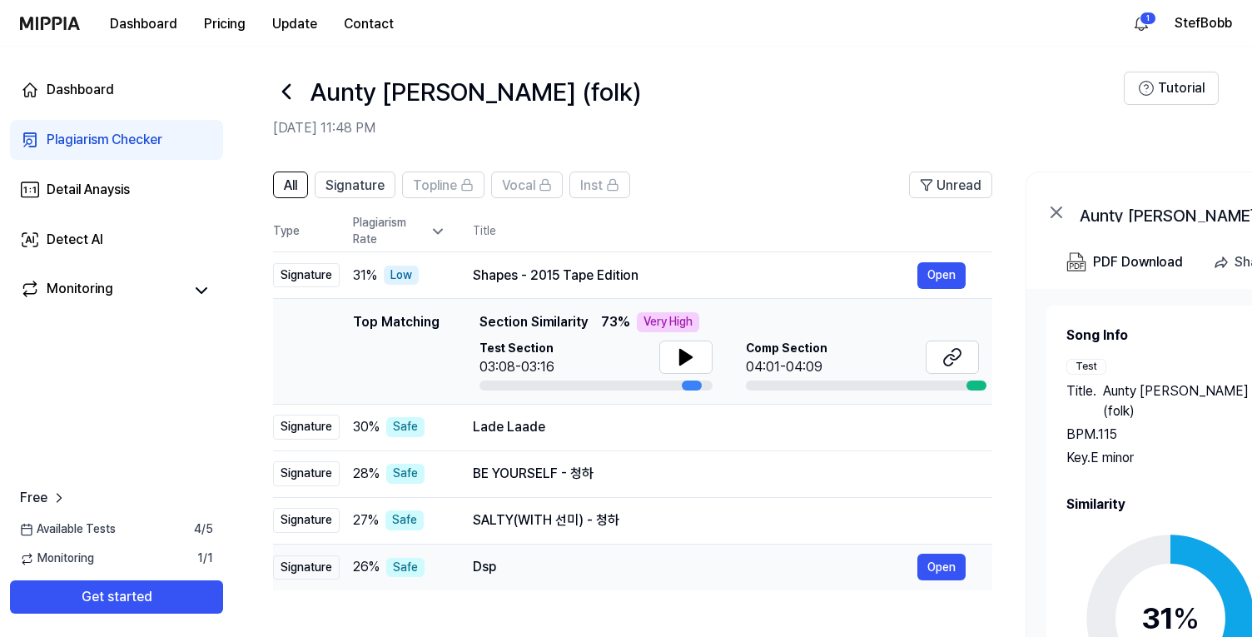
scroll to position [1, 0]
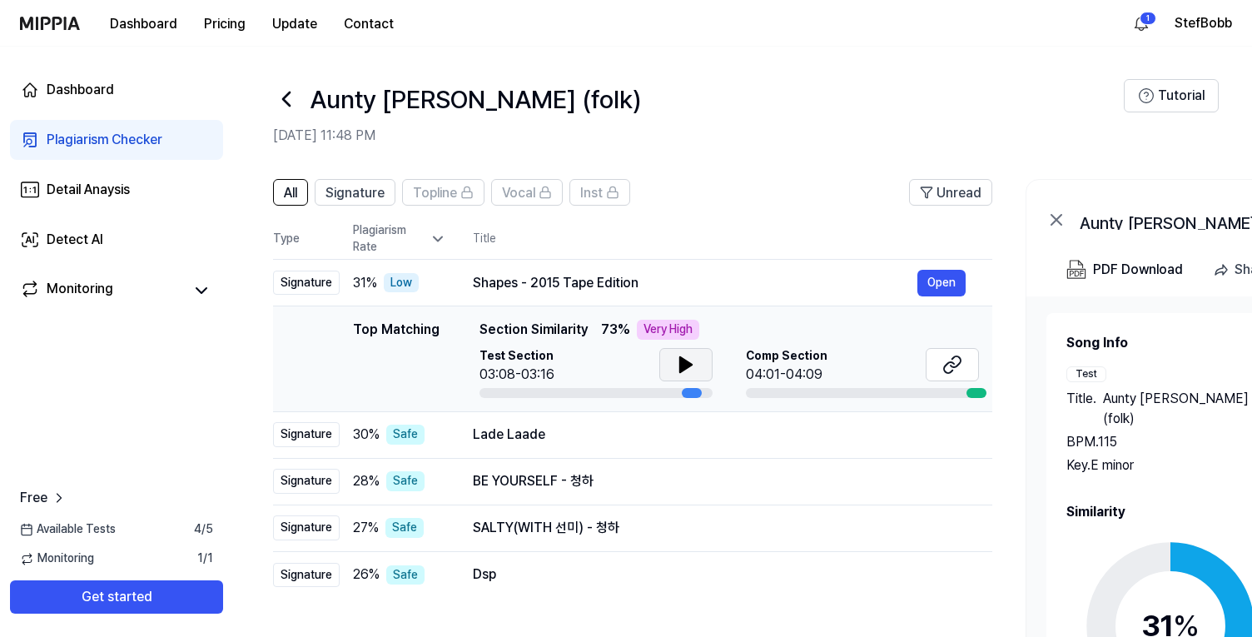
click at [678, 367] on icon at bounding box center [686, 365] width 20 height 20
click at [954, 367] on icon at bounding box center [956, 361] width 10 height 11
